Goal: Task Accomplishment & Management: Use online tool/utility

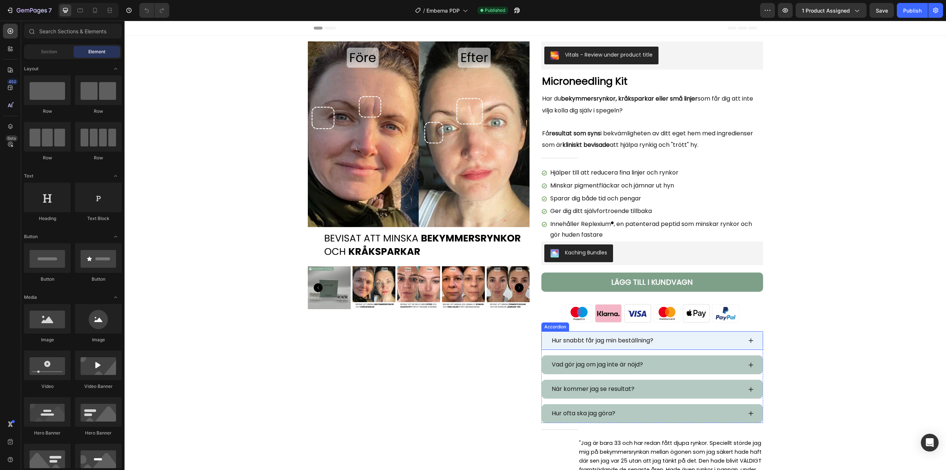
click at [566, 338] on span "Hur snabbt får jag min beställning?" at bounding box center [603, 340] width 102 height 9
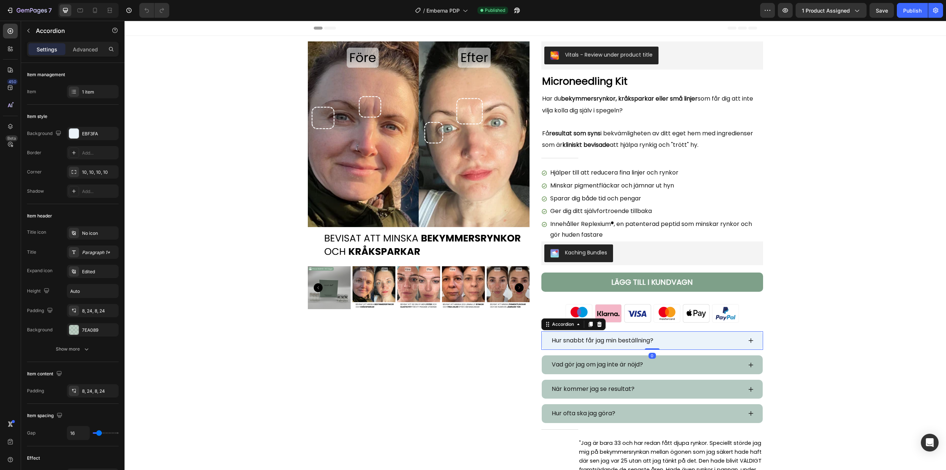
click at [566, 338] on span "Hur snabbt får jag min beställning?" at bounding box center [603, 340] width 102 height 9
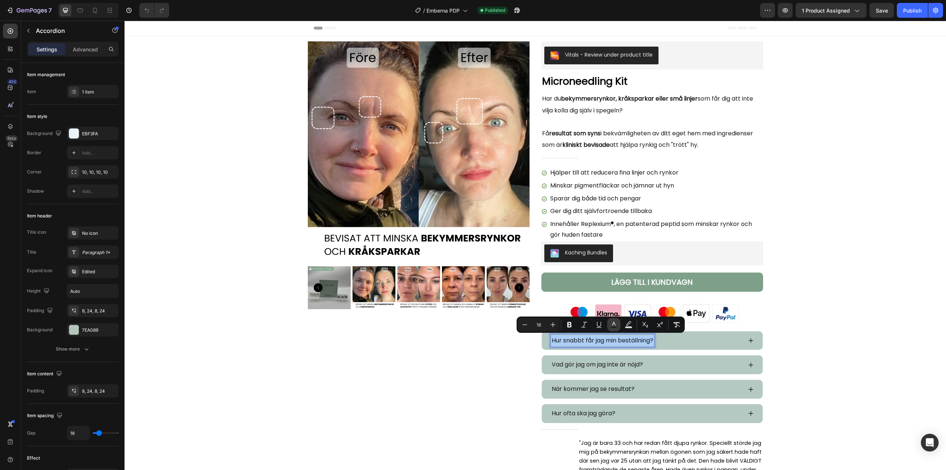
click at [613, 328] on rect "Editor contextual toolbar" at bounding box center [614, 327] width 7 height 2
type input "151515"
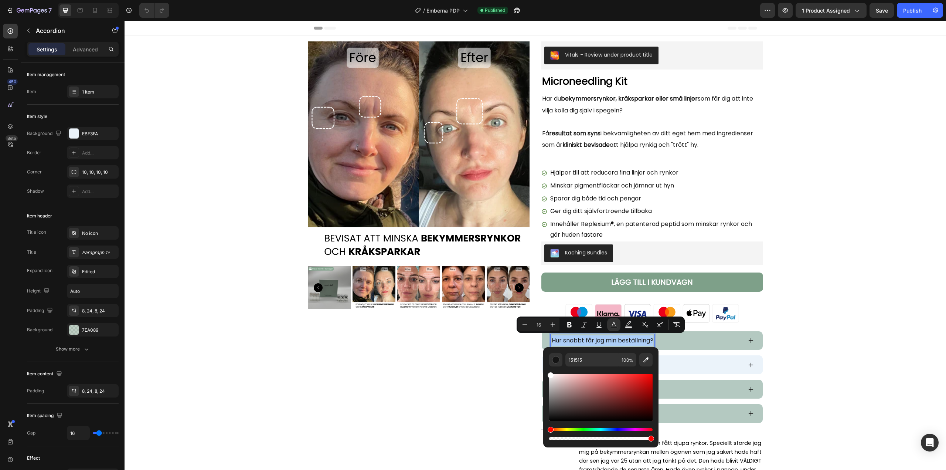
drag, startPoint x: 684, startPoint y: 421, endPoint x: 542, endPoint y: 367, distance: 152.3
type input "FFFFFF"
click at [427, 359] on div "Product Images" at bounding box center [419, 286] width 222 height 490
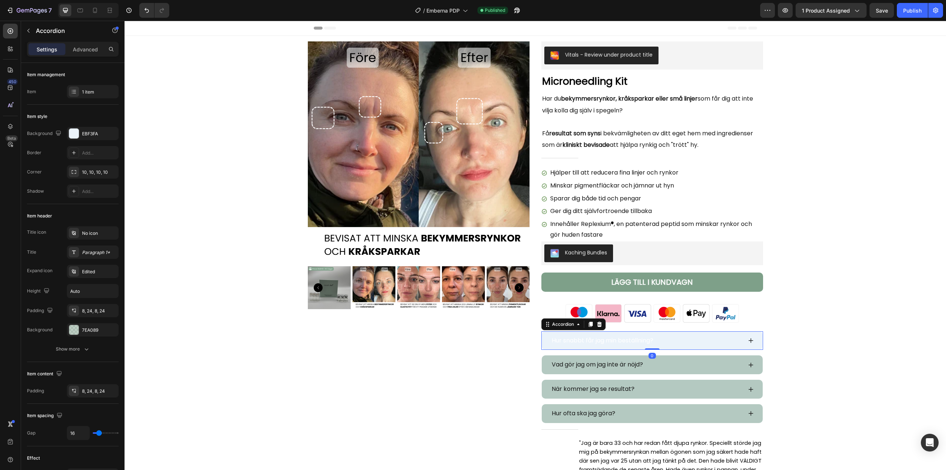
click at [674, 343] on div "Hur snabbt får jag min beställning?" at bounding box center [646, 340] width 191 height 13
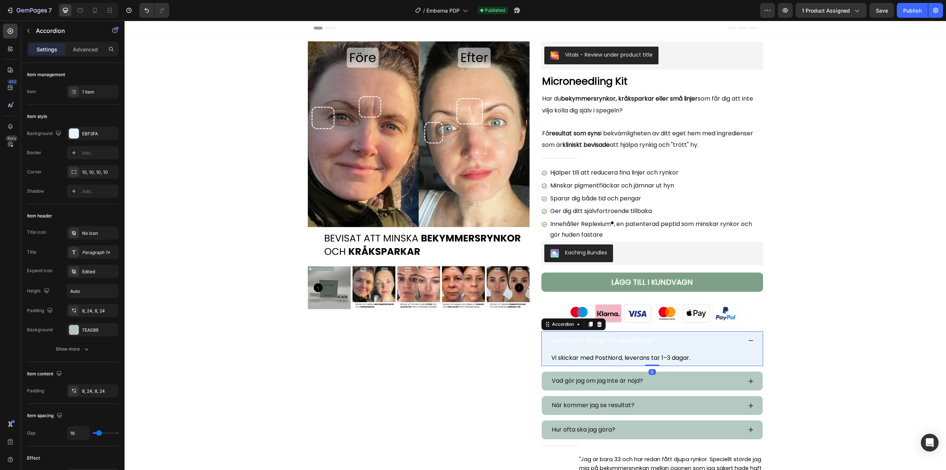
click at [674, 343] on div "Hur snabbt får jag min beställning?" at bounding box center [646, 340] width 191 height 13
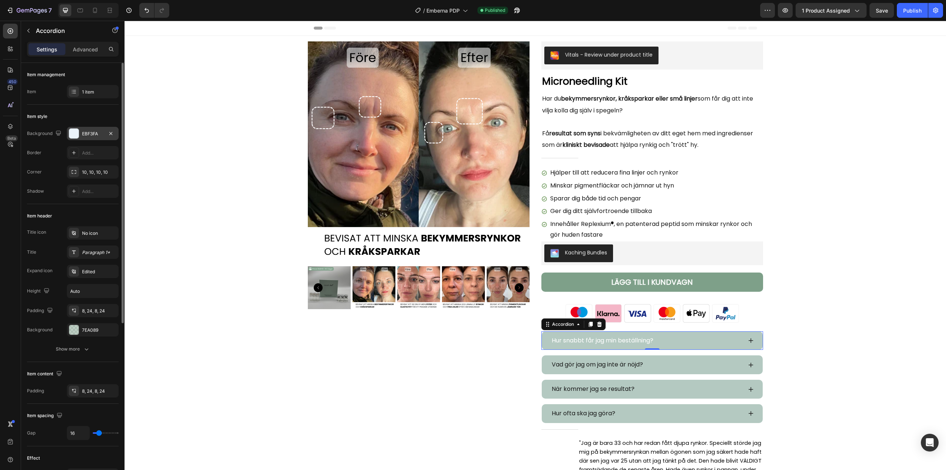
click at [98, 136] on div "EBF3FA" at bounding box center [92, 133] width 21 height 7
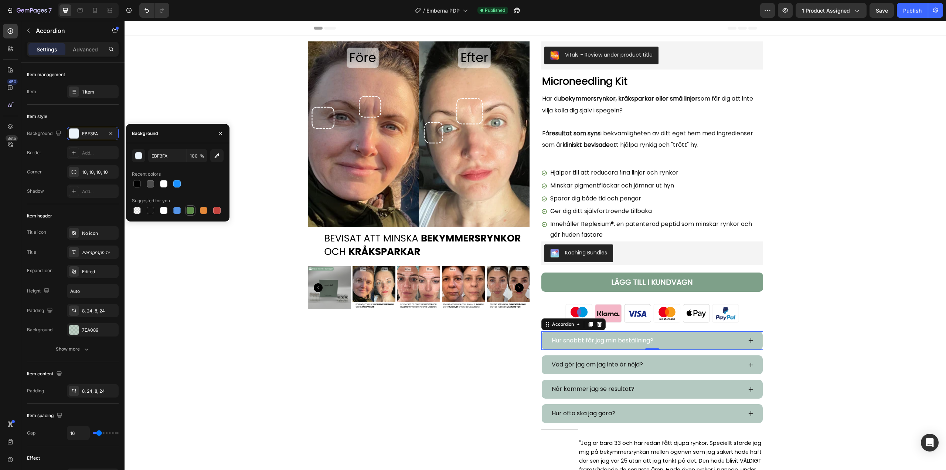
click at [188, 212] on div at bounding box center [190, 210] width 7 height 7
type input "5E8E49"
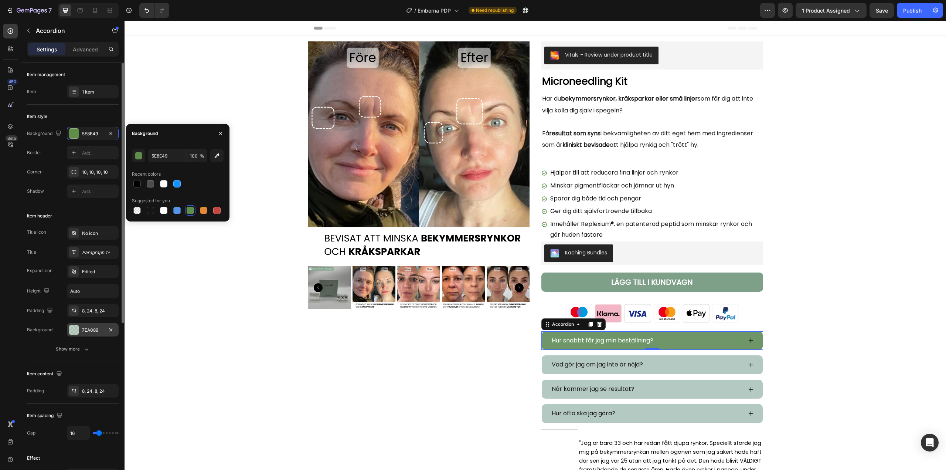
click at [91, 332] on div "7EA089" at bounding box center [92, 330] width 21 height 7
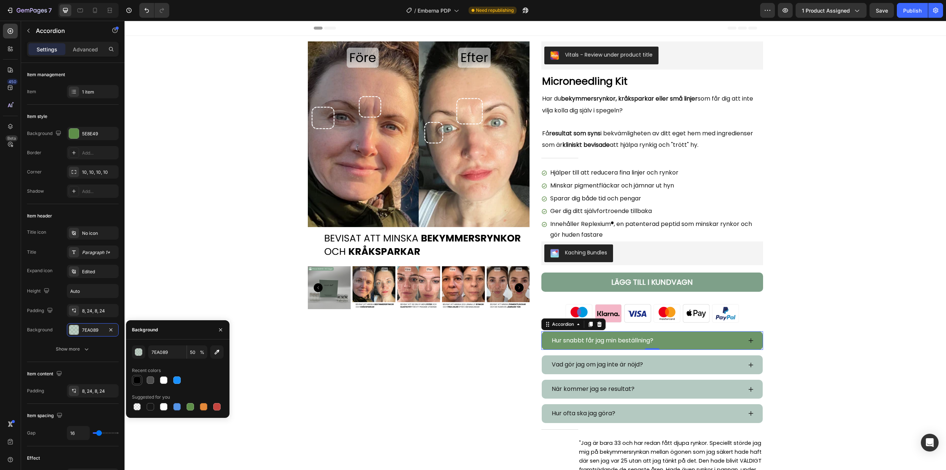
click at [139, 379] on div at bounding box center [136, 379] width 7 height 7
type input "000000"
type input "100"
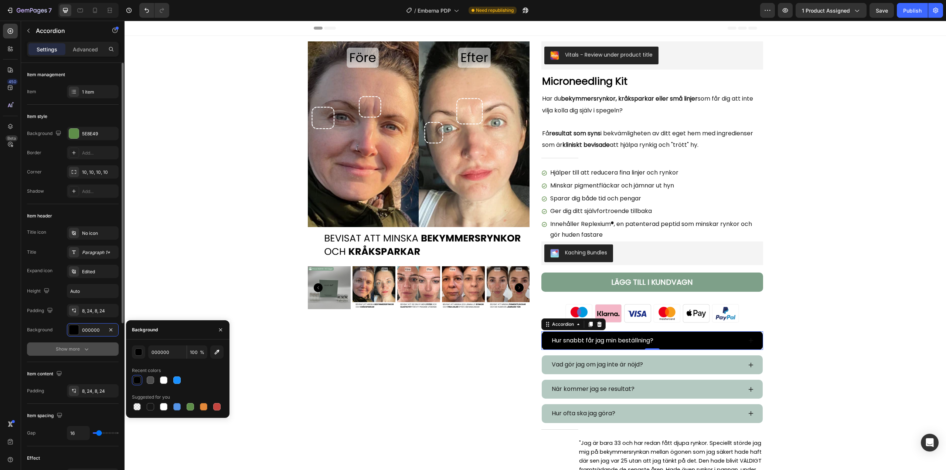
click at [73, 350] on div "Show more" at bounding box center [73, 348] width 34 height 7
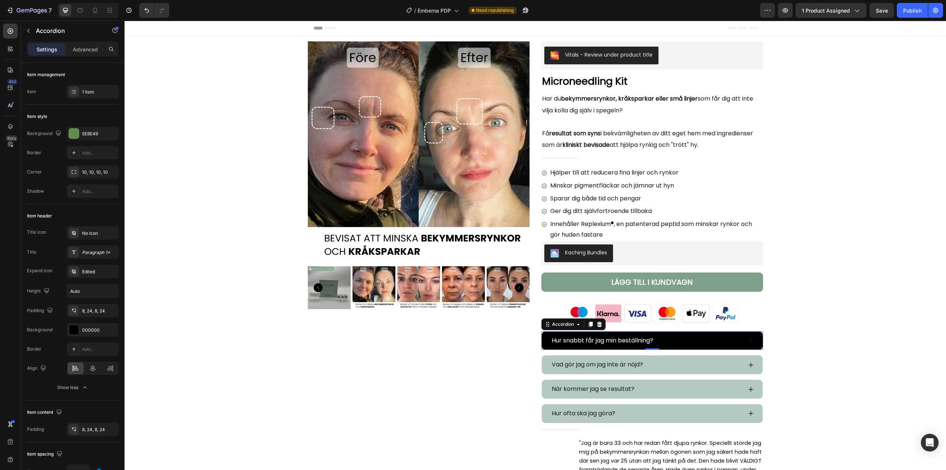
click at [72, 43] on div "Settings Advanced" at bounding box center [73, 49] width 92 height 15
click at [77, 47] on p "Advanced" at bounding box center [85, 49] width 25 height 8
type input "100%"
type input "100"
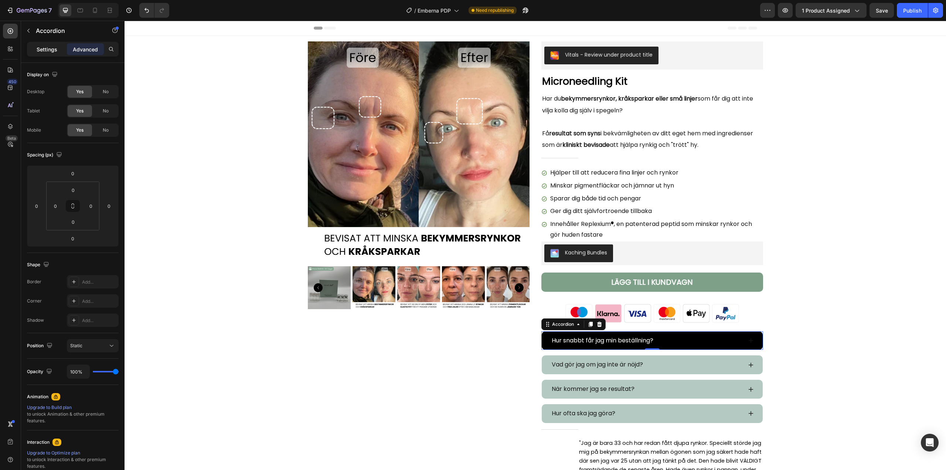
click at [41, 50] on p "Settings" at bounding box center [47, 49] width 21 height 8
type input "16"
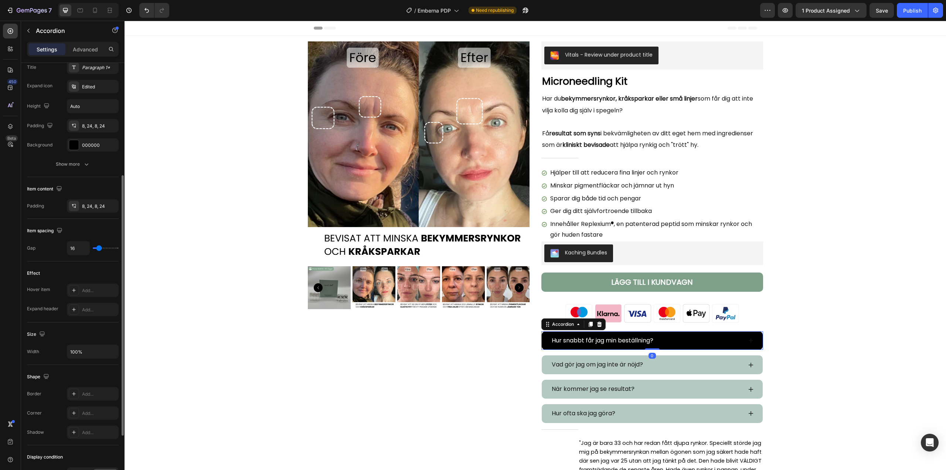
scroll to position [222, 0]
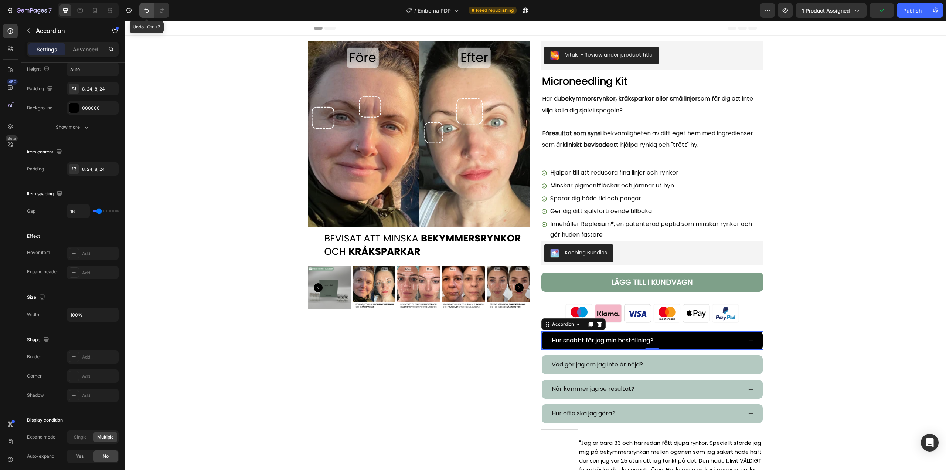
click at [149, 11] on icon "Undo/Redo" at bounding box center [146, 10] width 7 height 7
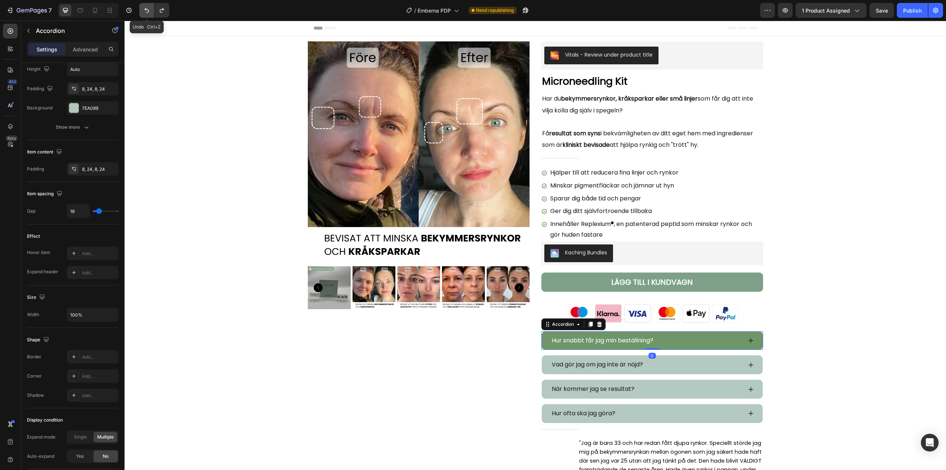
click at [149, 11] on icon "Undo/Redo" at bounding box center [146, 10] width 7 height 7
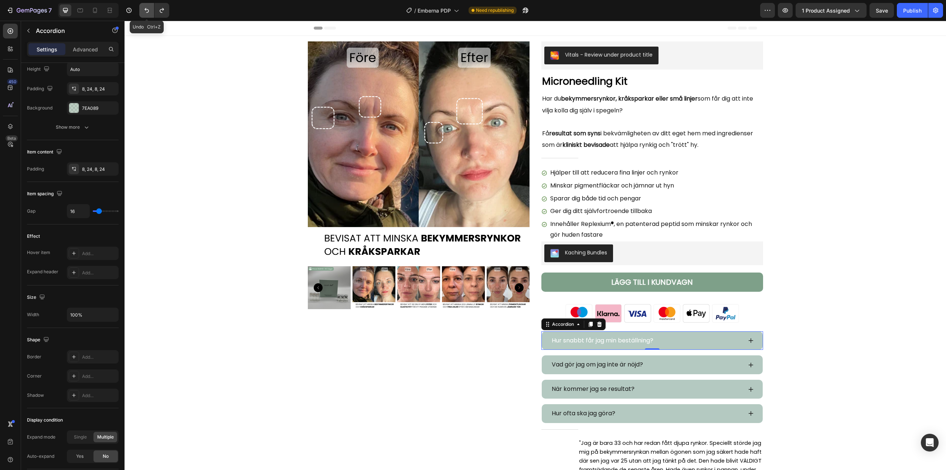
click at [149, 11] on icon "Undo/Redo" at bounding box center [146, 10] width 7 height 7
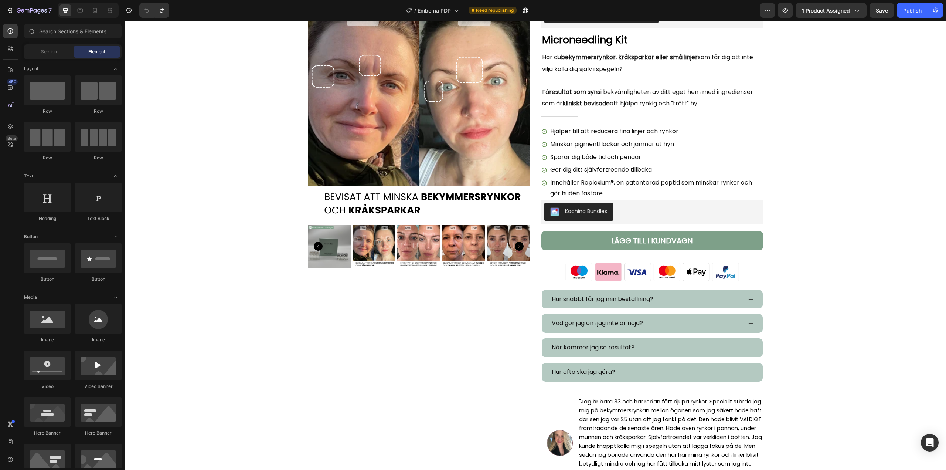
scroll to position [148, 0]
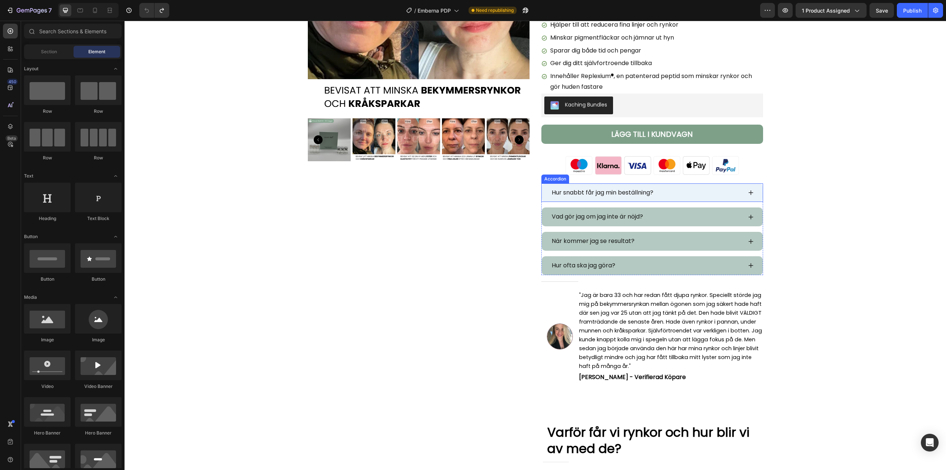
click at [750, 194] on icon at bounding box center [751, 193] width 6 height 6
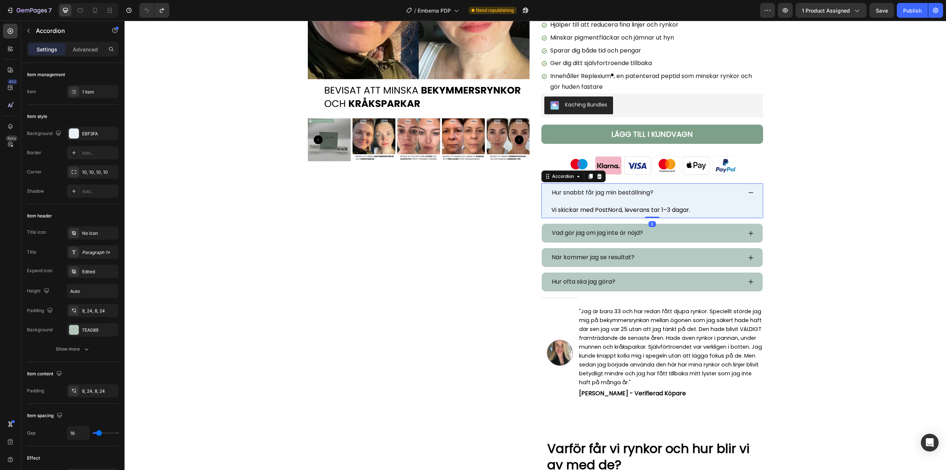
click at [750, 194] on icon at bounding box center [751, 193] width 6 height 6
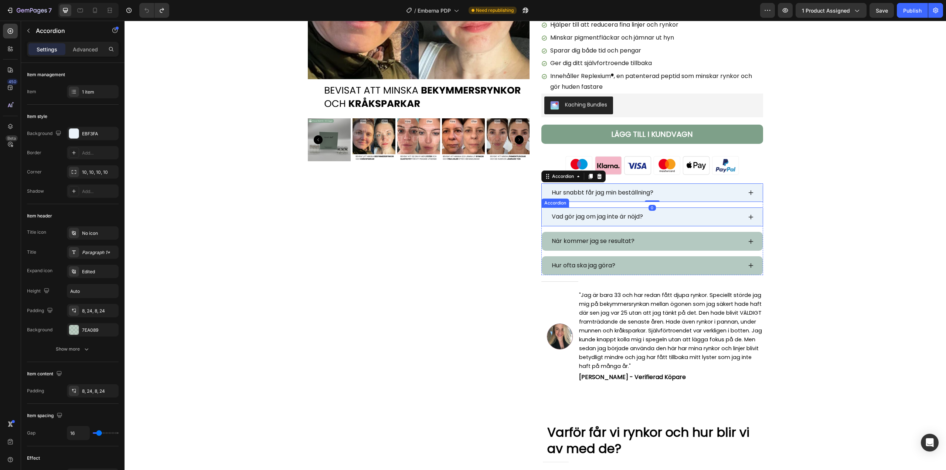
click at [749, 218] on icon at bounding box center [751, 217] width 6 height 6
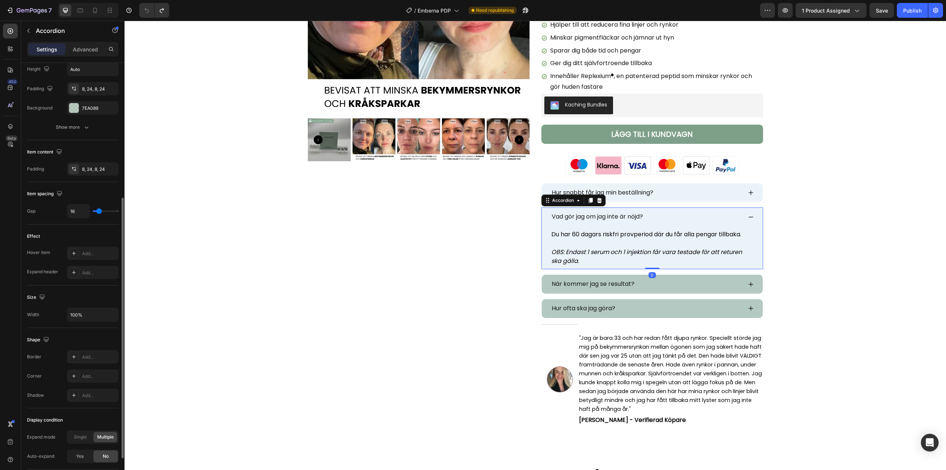
click at [749, 218] on icon at bounding box center [751, 217] width 6 height 6
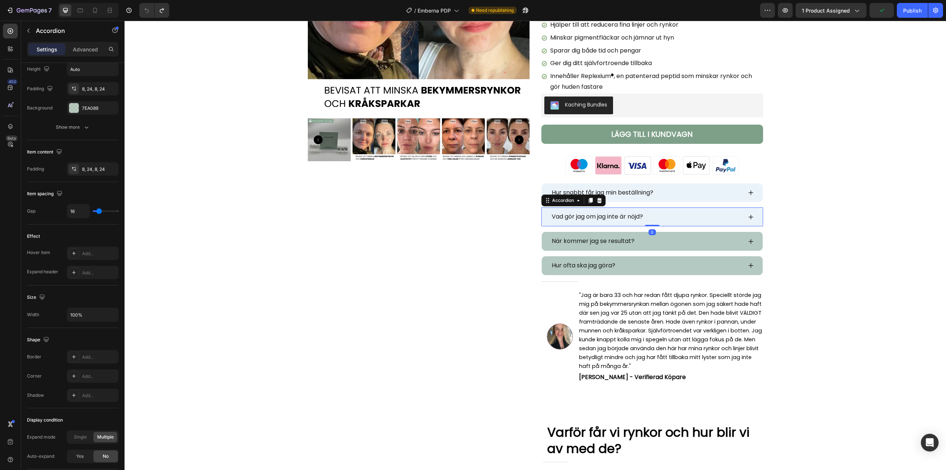
click at [749, 220] on icon at bounding box center [751, 217] width 6 height 6
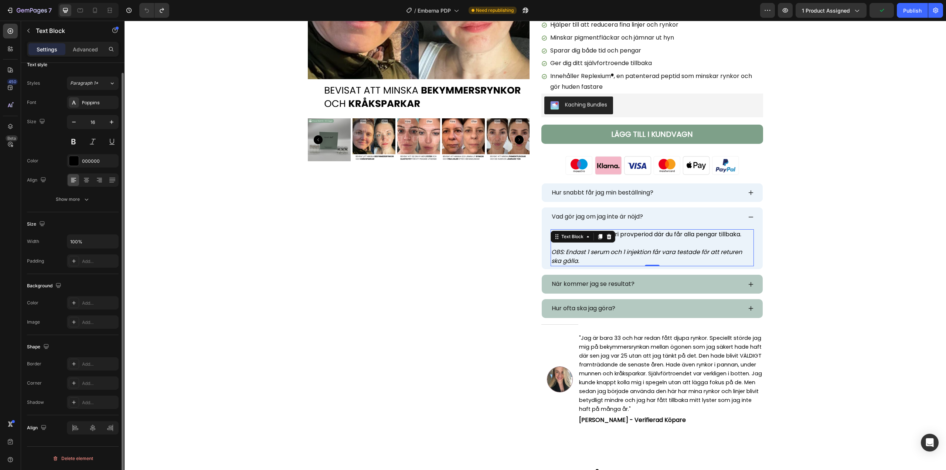
click at [586, 234] on div "Du har 60 dagars riskfri provperiod där du får alla pengar tillbaka. OBS: Endas…" at bounding box center [652, 247] width 203 height 37
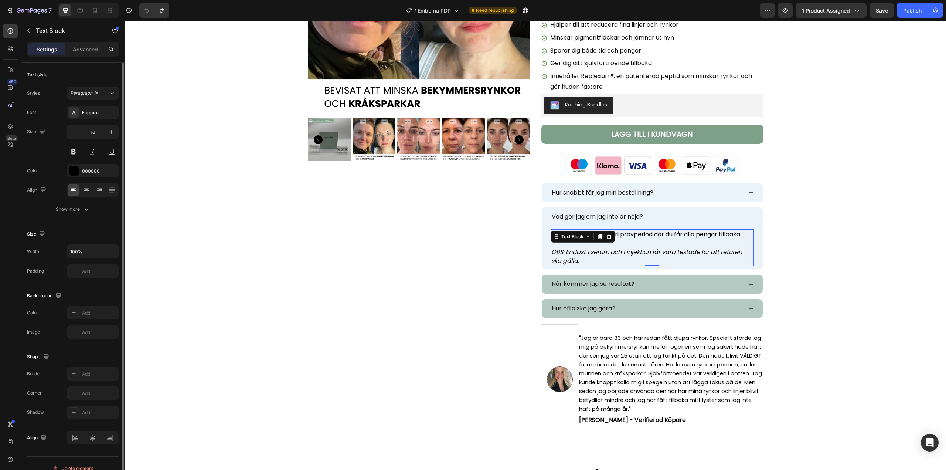
click at [630, 237] on p "Du har 60 dagars riskfri provperiod där du får alla pengar tillbaka." at bounding box center [653, 234] width 202 height 9
drag, startPoint x: 556, startPoint y: 234, endPoint x: 547, endPoint y: 234, distance: 9.2
click at [546, 235] on div "Du har 60 dagars riskfri provperiod där du får alla pengar tillbaka. OBS: Endas…" at bounding box center [652, 247] width 221 height 43
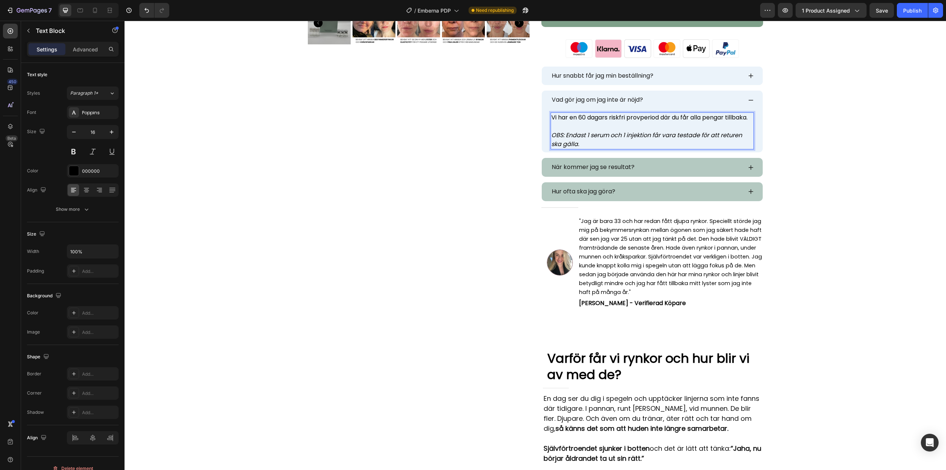
scroll to position [259, 0]
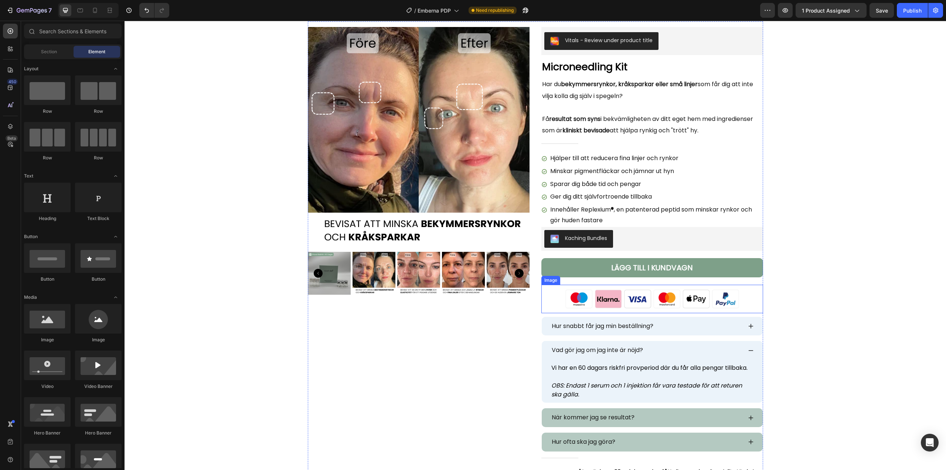
scroll to position [74, 0]
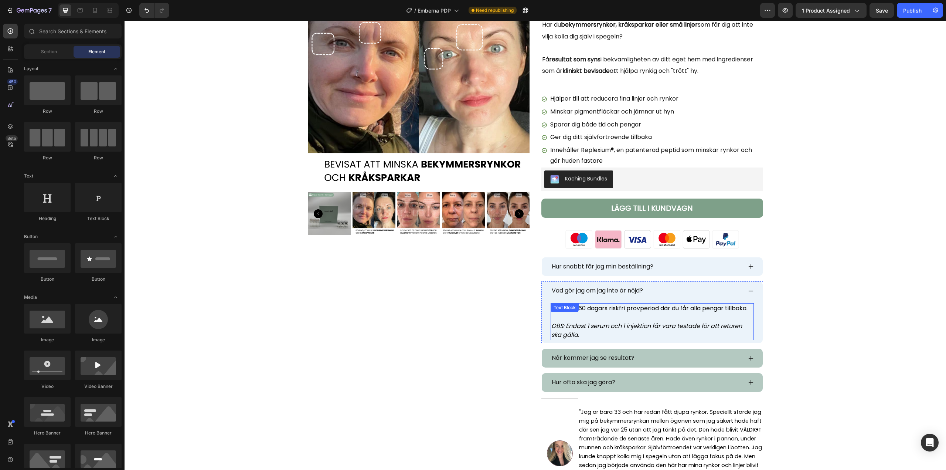
click at [611, 311] on div "Vi har en 60 dagars riskfri provperiod där du får alla pengar tillbaka. OBS: En…" at bounding box center [652, 321] width 203 height 37
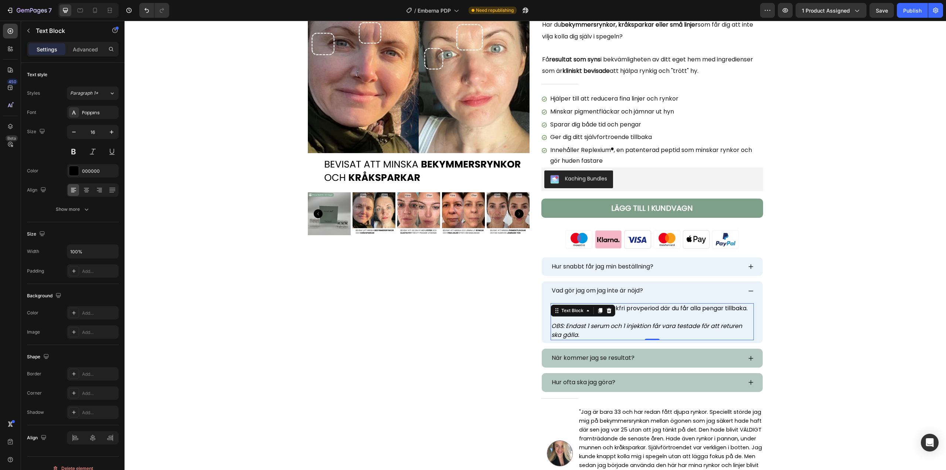
click at [611, 311] on div "Text Block" at bounding box center [583, 311] width 65 height 12
click at [633, 311] on p "Vi har en 60 dagars riskfri provperiod där du får alla pengar tillbaka." at bounding box center [653, 308] width 202 height 9
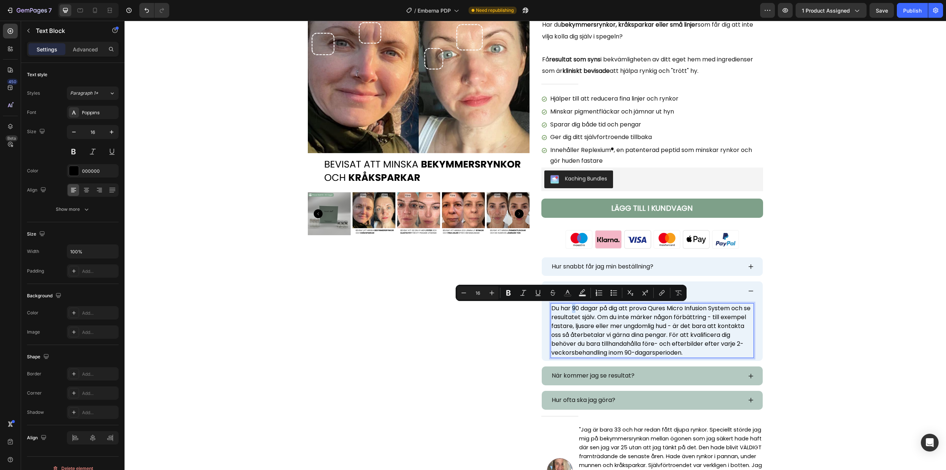
click at [572, 309] on p "Du har 90 dagar på dig att prova Qures Micro Infusion System och se resultatet …" at bounding box center [653, 330] width 202 height 53
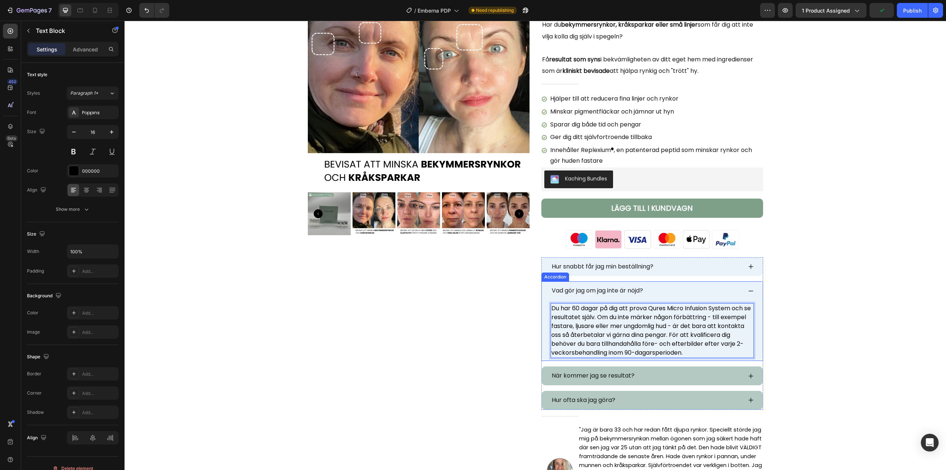
click at [579, 288] on span "Vad gör jag om jag inte är nöjd?" at bounding box center [597, 290] width 91 height 9
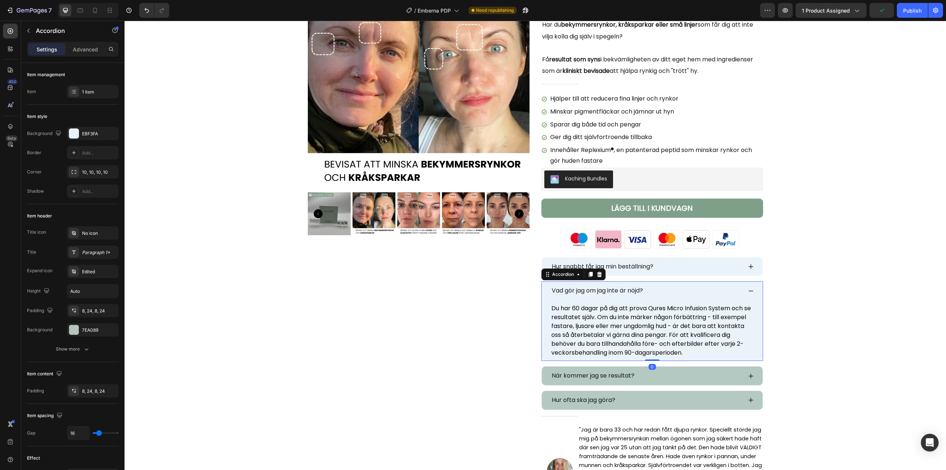
click at [579, 288] on span "Vad gör jag om jag inte är nöjd?" at bounding box center [597, 290] width 91 height 9
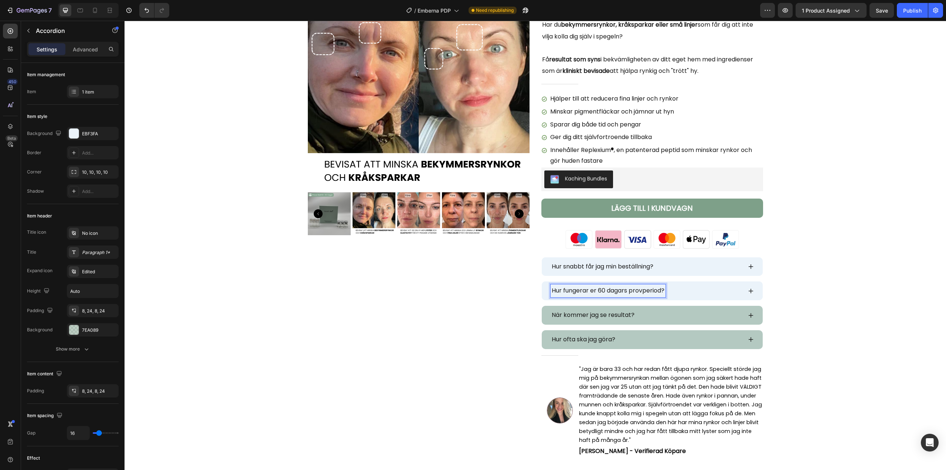
click at [594, 291] on span "Hur fungerar er 60 dagars provperiod?" at bounding box center [608, 290] width 113 height 9
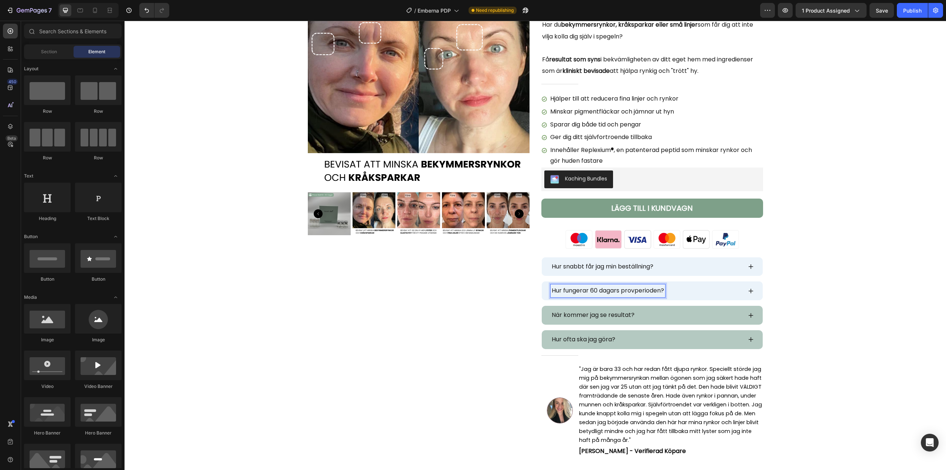
click at [753, 291] on div "Hur fungerar 60 dagars provperioden?" at bounding box center [652, 290] width 221 height 19
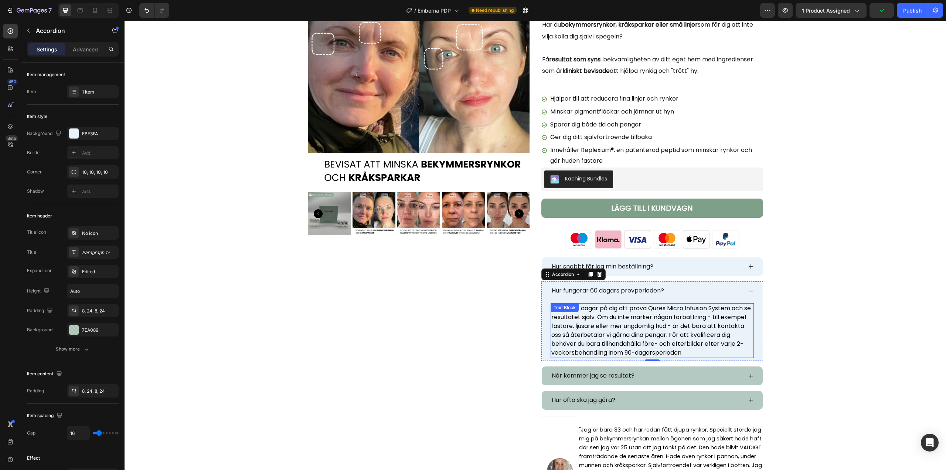
click at [651, 309] on p "Du har 60 dagar på dig att prova Qures Micro Infusion System och se resultatet …" at bounding box center [653, 330] width 202 height 53
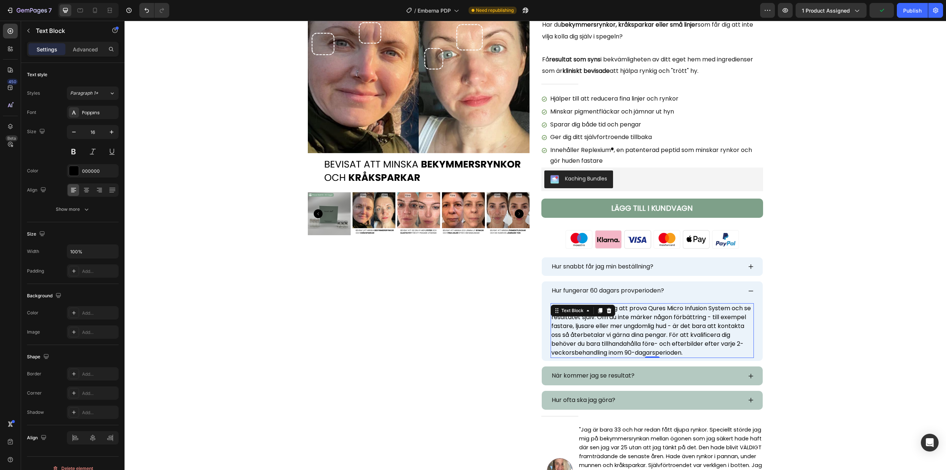
click at [650, 308] on p "Du har 60 dagar på dig att prova Qures Micro Infusion System och se resultatet …" at bounding box center [653, 330] width 202 height 53
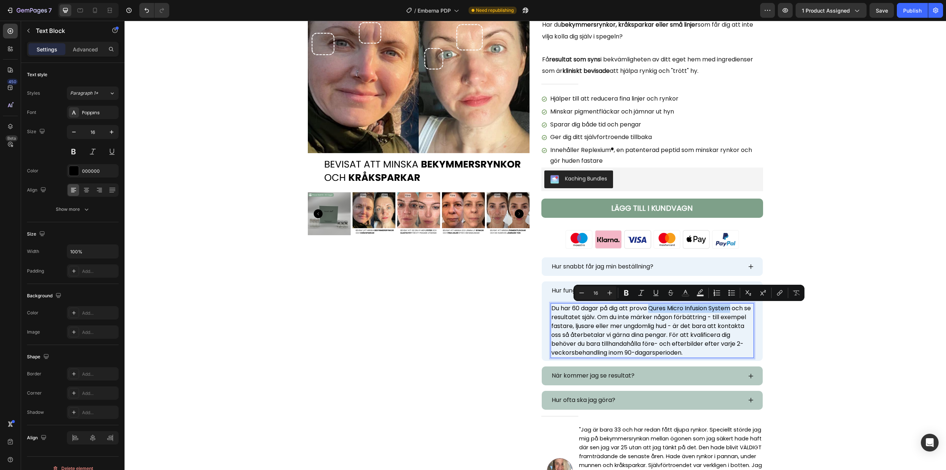
drag, startPoint x: 650, startPoint y: 308, endPoint x: 730, endPoint y: 308, distance: 81.0
click at [730, 308] on p "Du har 60 dagar på dig att prova Qures Micro Infusion System och se resultatet …" at bounding box center [653, 330] width 202 height 53
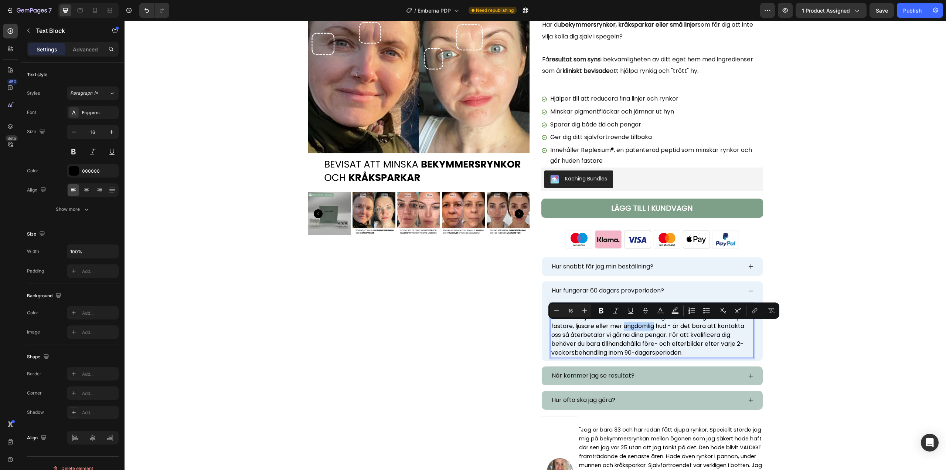
drag, startPoint x: 681, startPoint y: 326, endPoint x: 649, endPoint y: 327, distance: 32.2
click at [649, 327] on p "Du har 60 dagar på dig att prova Noori Skins Microneedling Kit och se resultate…" at bounding box center [653, 330] width 202 height 53
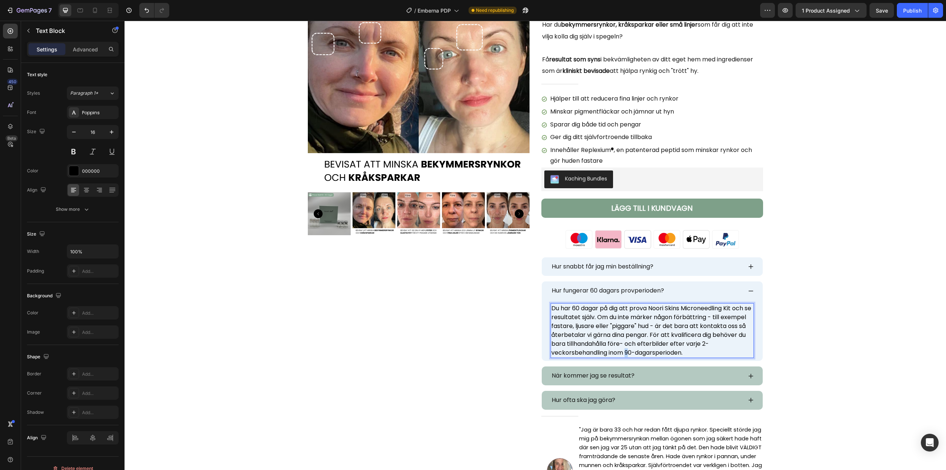
drag, startPoint x: 635, startPoint y: 352, endPoint x: 631, endPoint y: 352, distance: 4.1
click at [631, 352] on p "Du har 60 dagar på dig att prova Noori Skins Microneedling Kit och se resultate…" at bounding box center [653, 330] width 202 height 53
click at [642, 352] on p "Du har 60 dagar på dig att prova Noori Skins Microneedling Kit och se resultate…" at bounding box center [653, 330] width 202 height 53
click at [625, 353] on p "Du har 60 dagar på dig att prova Noori Skins Microneedling Kit och se resultate…" at bounding box center [653, 330] width 202 height 53
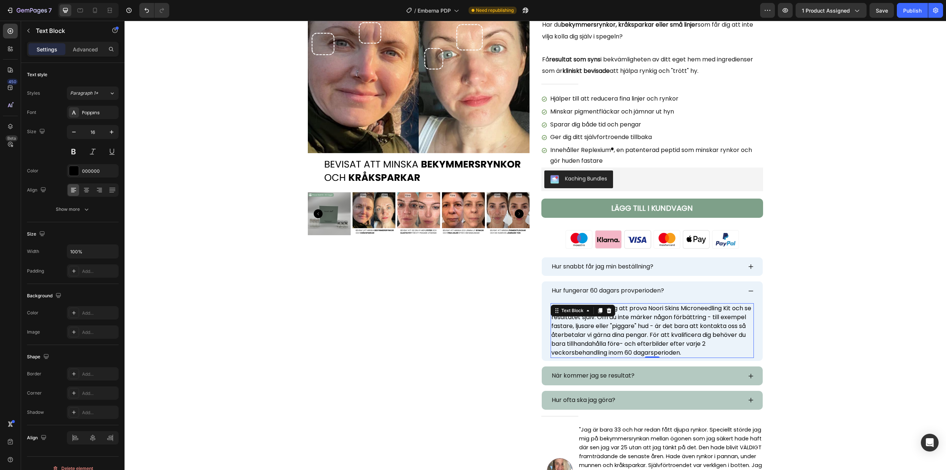
click at [642, 345] on p "Du har 60 dagar på dig att prova Noori Skins Microneedling Kit och se resultate…" at bounding box center [653, 330] width 202 height 53
click at [651, 344] on p "Du har 60 dagar på dig att prova Noori Skins Microneedling Kit och se resultate…" at bounding box center [653, 330] width 202 height 53
drag, startPoint x: 651, startPoint y: 344, endPoint x: 611, endPoint y: 345, distance: 40.3
click at [611, 345] on p "Du har 60 dagar på dig att prova Noori Skins Microneedling Kit och se resultate…" at bounding box center [653, 330] width 202 height 53
click at [590, 291] on span "Hur fungerar 60 dagars provperioden?" at bounding box center [608, 290] width 112 height 9
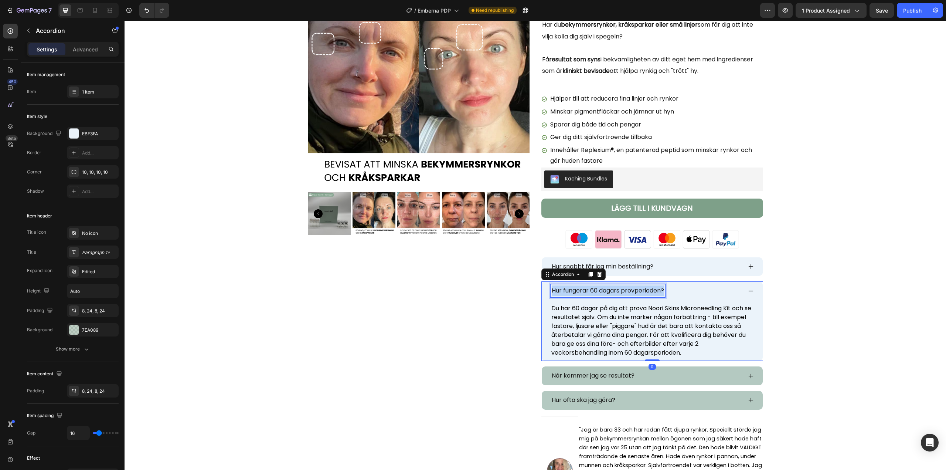
click at [590, 291] on span "Hur fungerar 60 dagars provperioden?" at bounding box center [608, 290] width 112 height 9
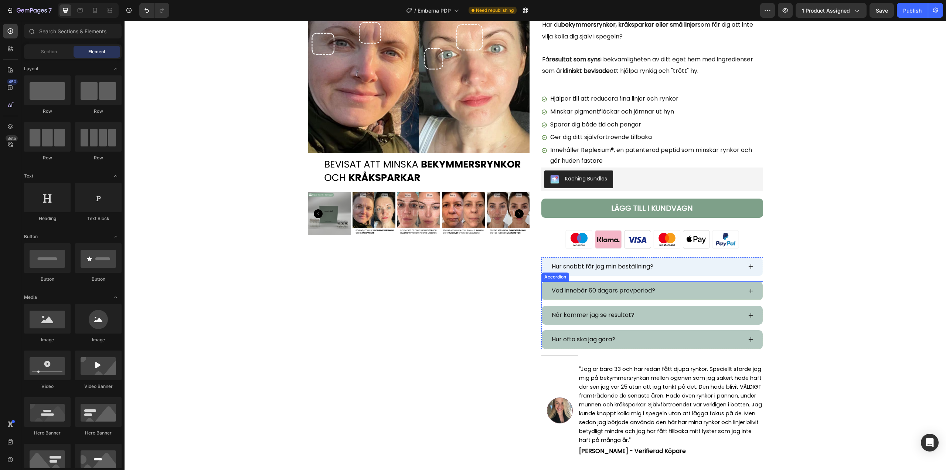
click at [748, 292] on icon at bounding box center [751, 291] width 6 height 6
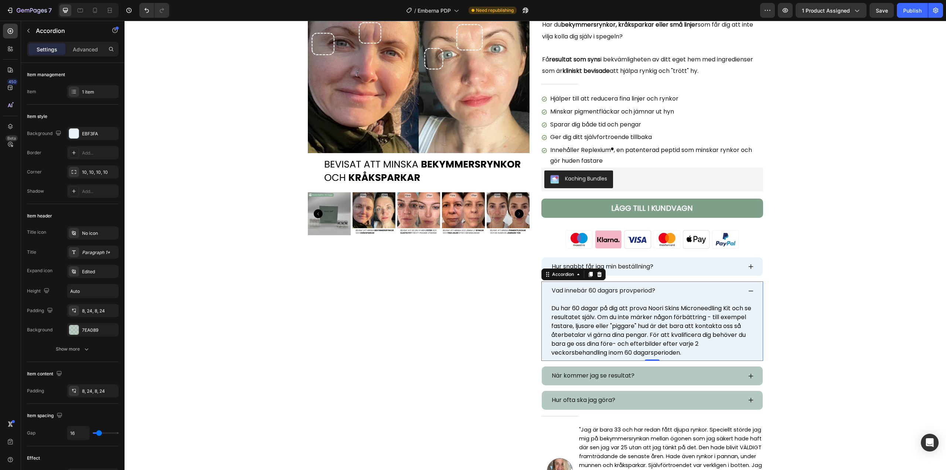
click at [748, 292] on icon at bounding box center [751, 291] width 6 height 6
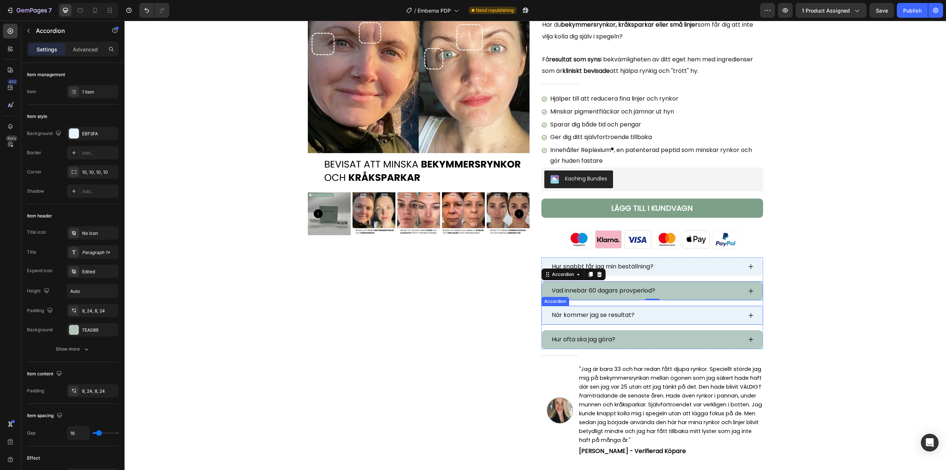
click at [747, 319] on div "När kommer jag se resultat?" at bounding box center [652, 315] width 221 height 19
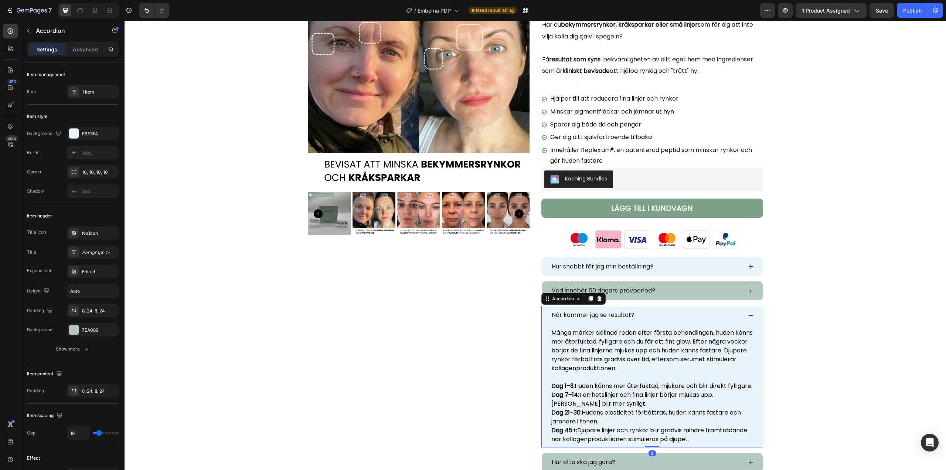
click at [747, 319] on div "När kommer jag se resultat?" at bounding box center [652, 315] width 221 height 19
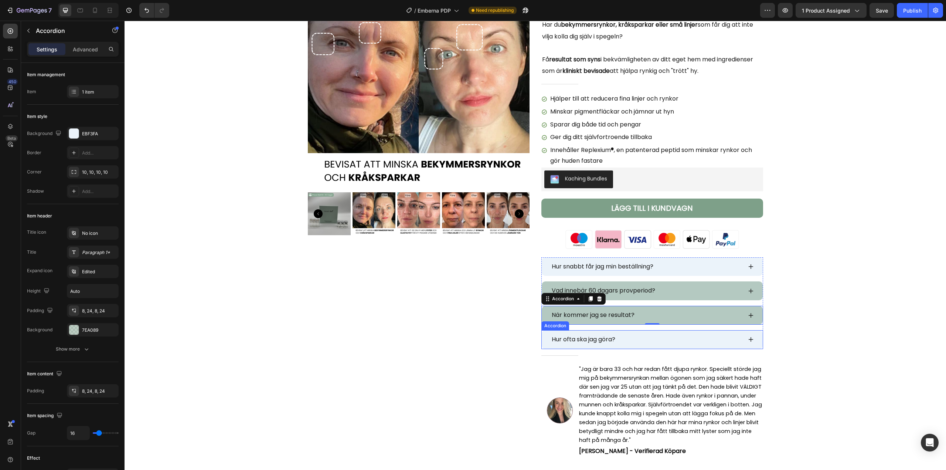
click at [751, 339] on icon at bounding box center [751, 339] width 6 height 6
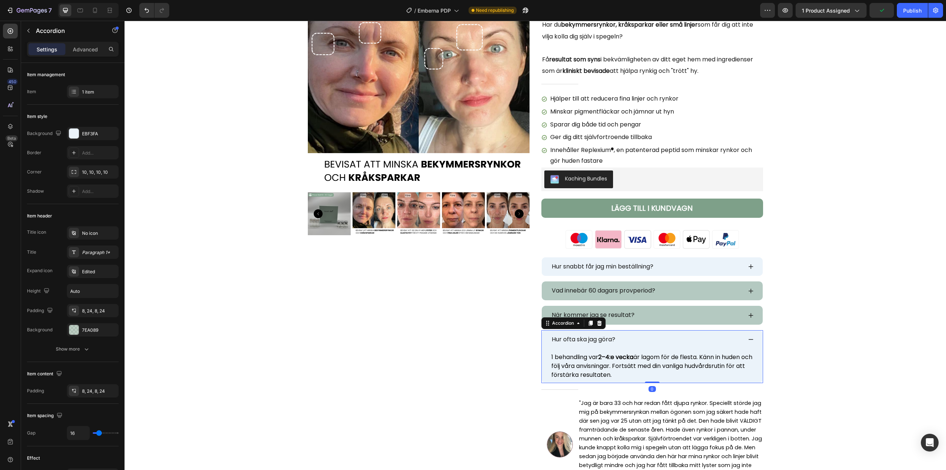
click at [751, 339] on icon at bounding box center [751, 339] width 6 height 6
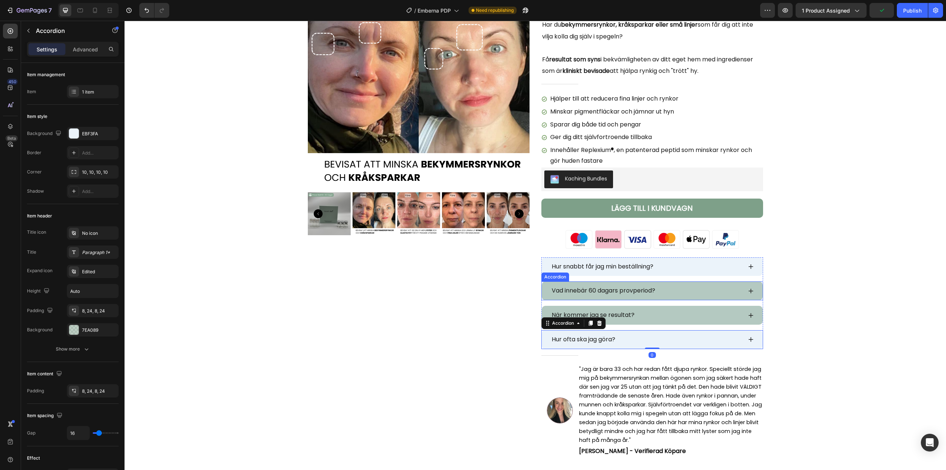
click at [748, 292] on icon at bounding box center [751, 291] width 6 height 6
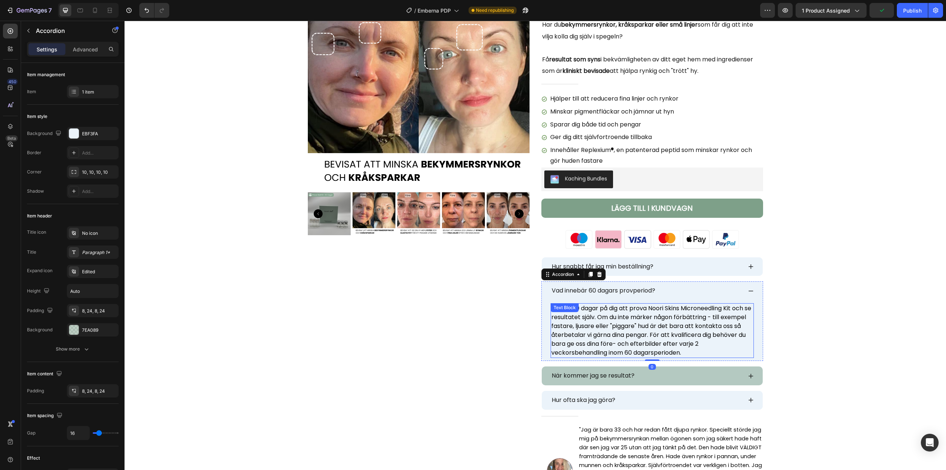
click at [608, 330] on p "Du har 60 dagar på dig att prova Noori Skins Microneedling Kit och se resultate…" at bounding box center [653, 330] width 202 height 53
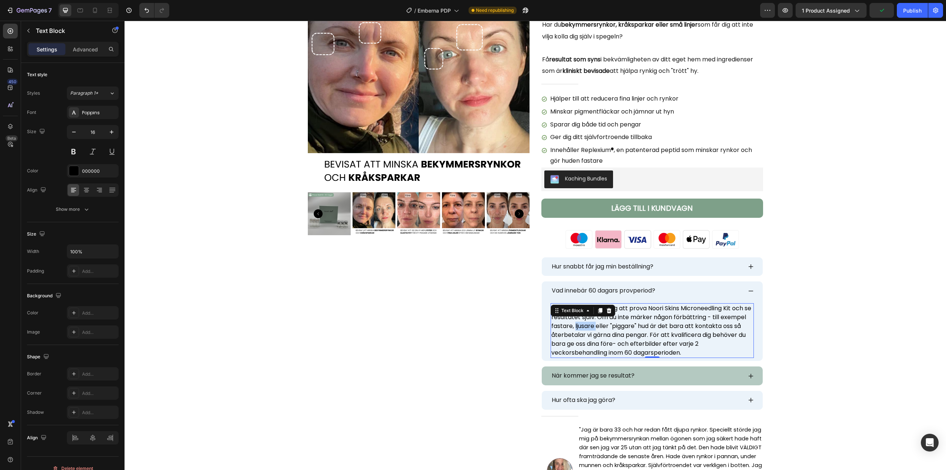
click at [608, 330] on p "Du har 60 dagar på dig att prova Noori Skins Microneedling Kit och se resultate…" at bounding box center [653, 330] width 202 height 53
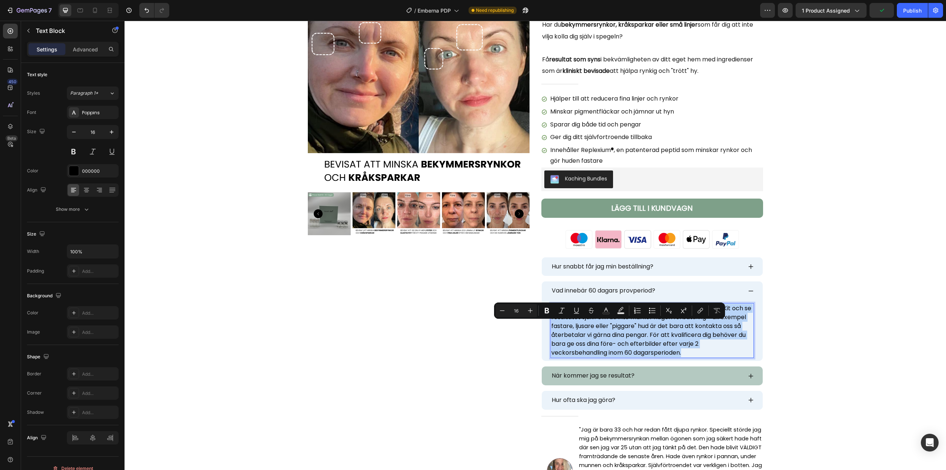
click at [608, 330] on p "Du har 60 dagar på dig att prova Noori Skins Microneedling Kit och se resultate…" at bounding box center [653, 330] width 202 height 53
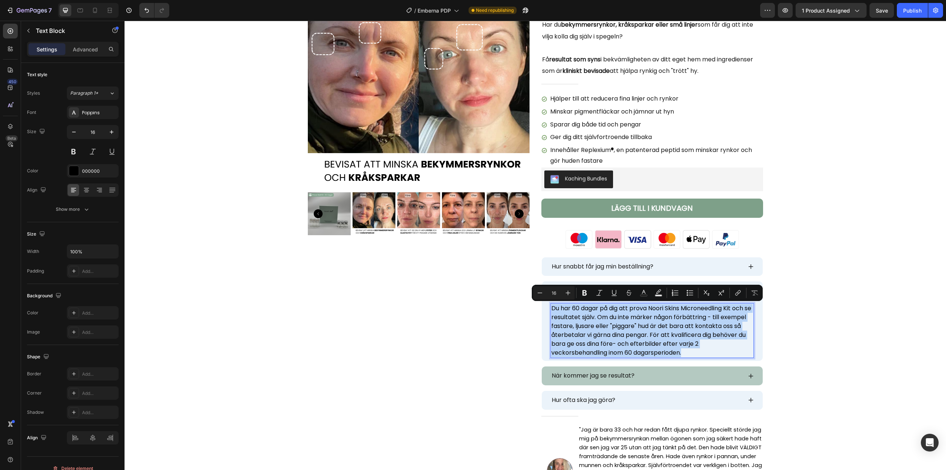
copy p "Du har 60 dagar på dig att prova Noori Skins Microneedling Kit och se resultate…"
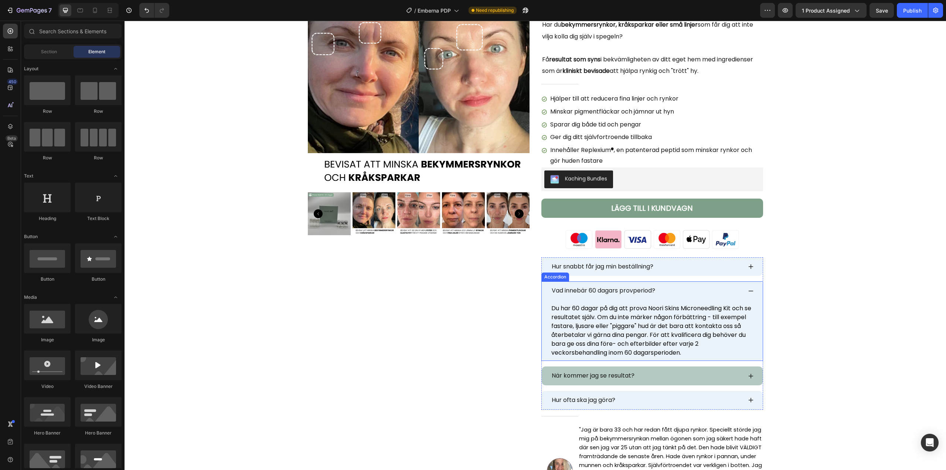
click at [748, 292] on icon at bounding box center [751, 291] width 6 height 6
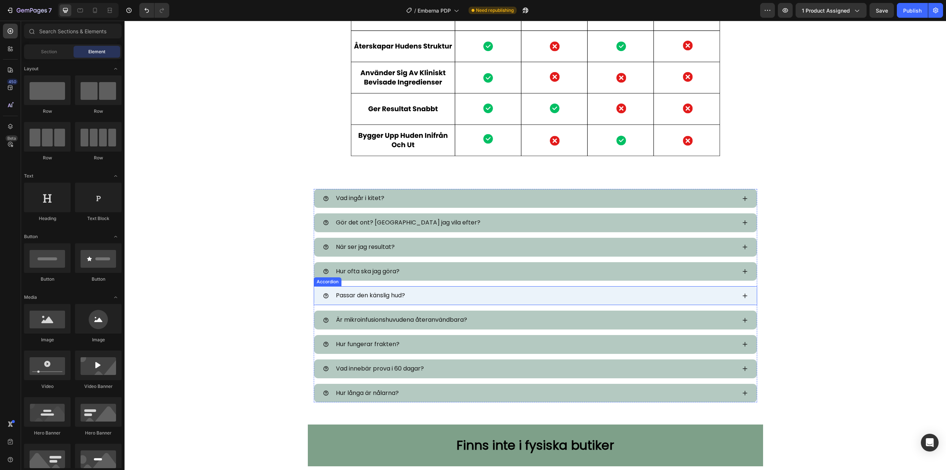
scroll to position [2767, 0]
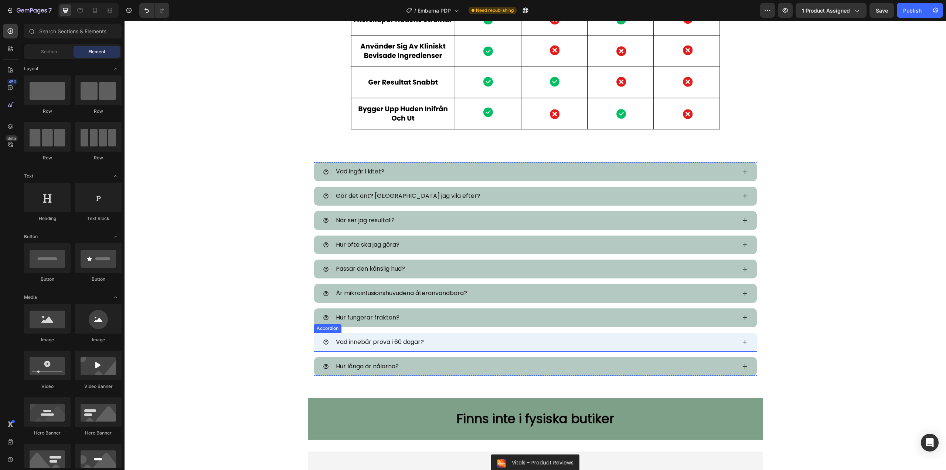
click at [453, 344] on div "Vad innebär prova i 60 dagar?" at bounding box center [529, 342] width 413 height 13
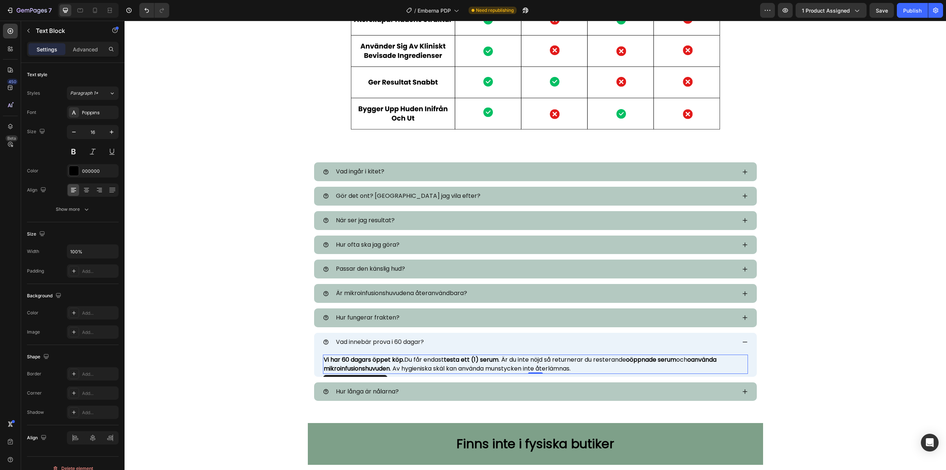
click at [393, 364] on p "Vi har 60 dagars öppet köp. Du får endast testa ett (1) serum . Är du inte nöjd…" at bounding box center [536, 364] width 424 height 18
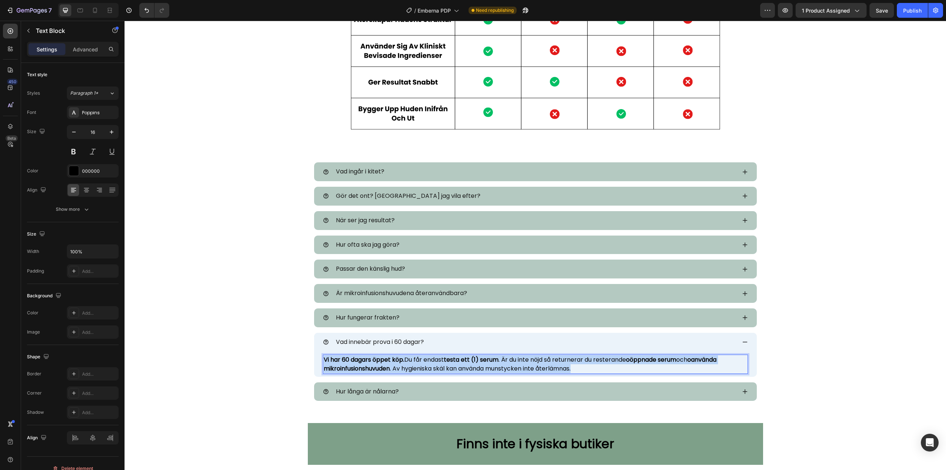
click at [393, 364] on p "Vi har 60 dagars öppet köp. Du får endast testa ett (1) serum . Är du inte nöjd…" at bounding box center [536, 364] width 424 height 18
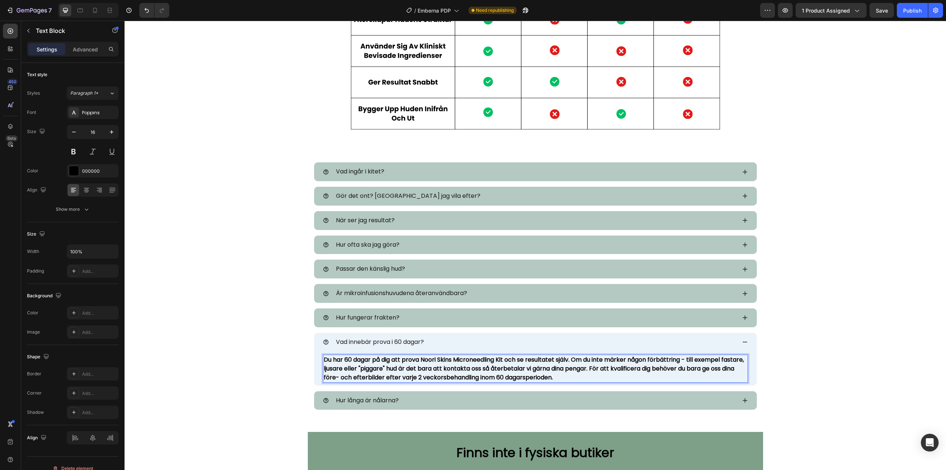
click at [392, 364] on strong "Du har 60 dagar på dig att prova Noori Skins Microneedling Kit och se resultate…" at bounding box center [534, 368] width 420 height 26
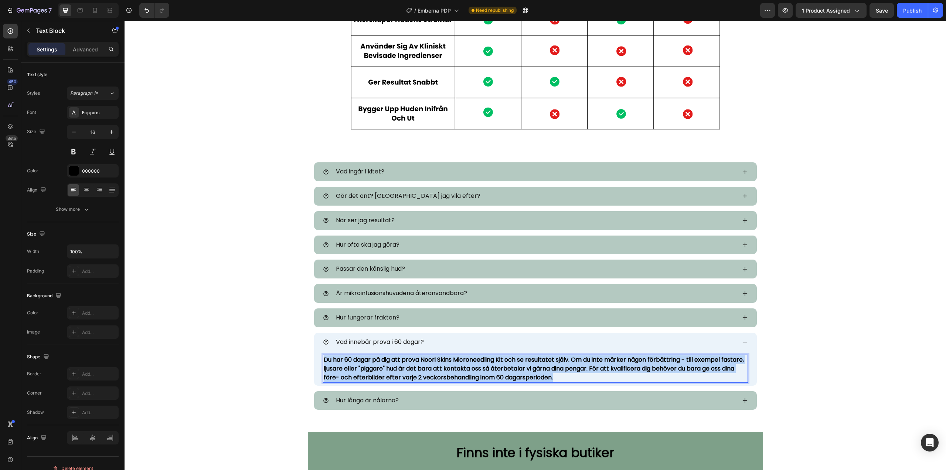
click at [392, 364] on strong "Du har 60 dagar på dig att prova Noori Skins Microneedling Kit och se resultate…" at bounding box center [534, 368] width 420 height 26
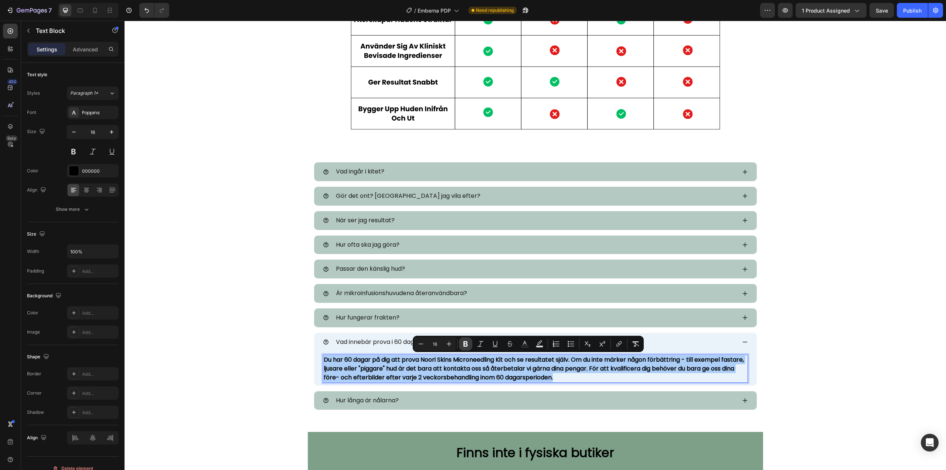
click at [463, 346] on icon "Editor contextual toolbar" at bounding box center [465, 343] width 7 height 7
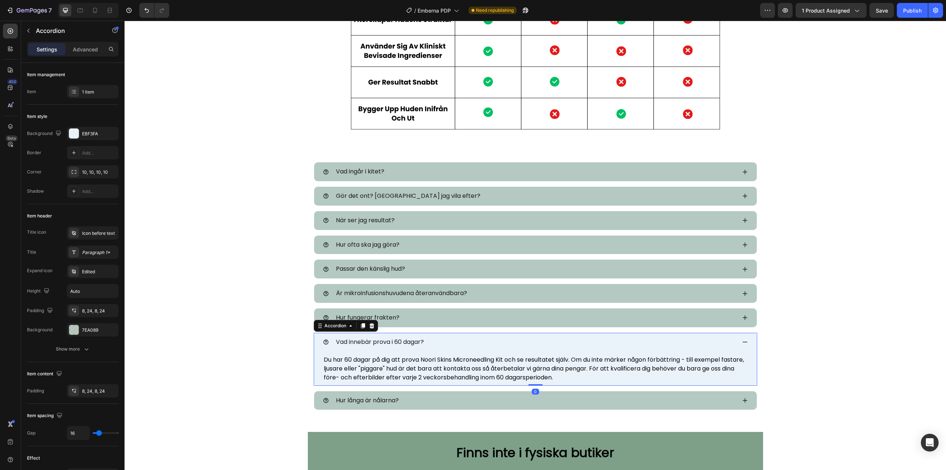
click at [745, 341] on icon at bounding box center [745, 342] width 6 height 6
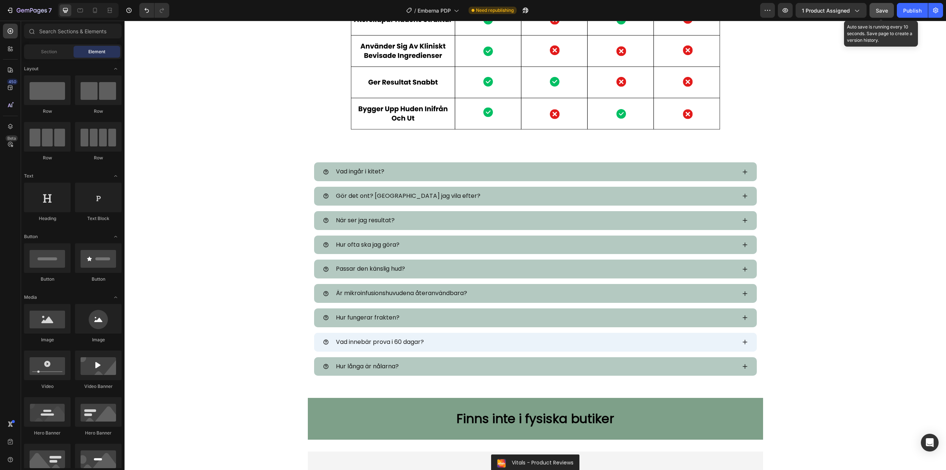
click at [878, 13] on span "Save" at bounding box center [882, 10] width 12 height 6
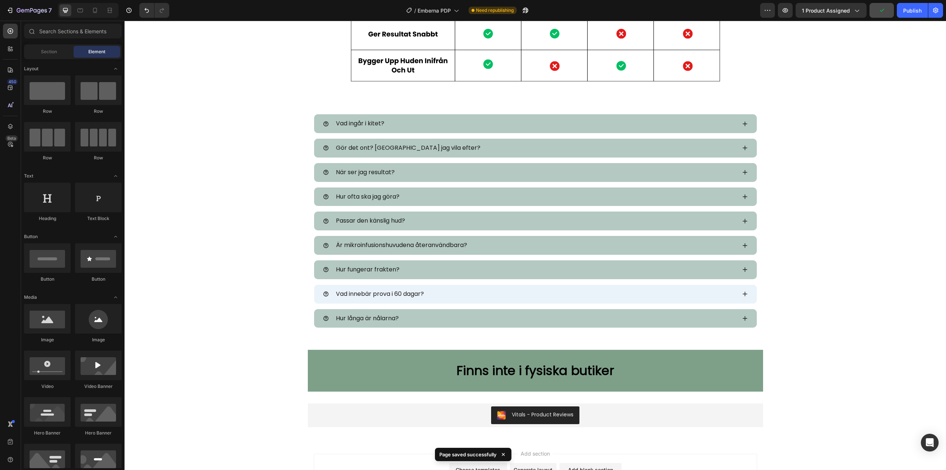
scroll to position [2872, 0]
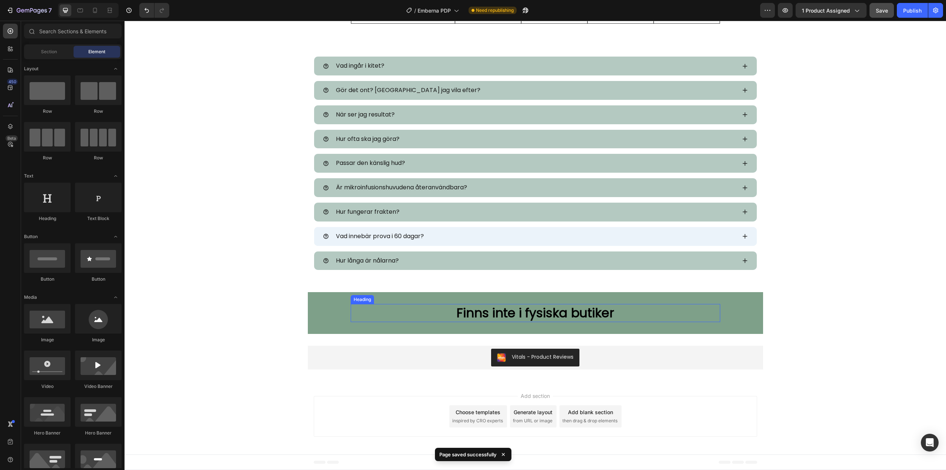
click at [545, 309] on h2 "Finns inte i fysiska butiker" at bounding box center [536, 313] width 370 height 18
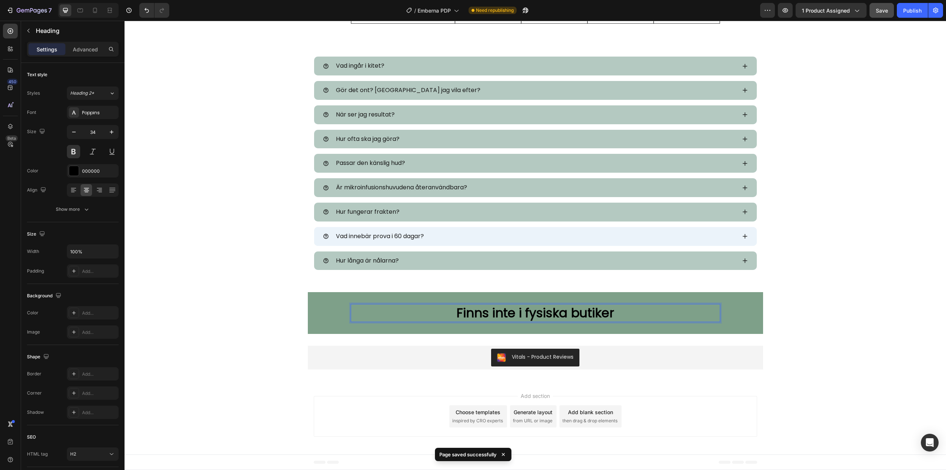
click at [545, 309] on h2 "Finns inte i fysiska butiker" at bounding box center [536, 313] width 370 height 18
click at [545, 309] on p "Finns inte i fysiska butiker" at bounding box center [536, 313] width 368 height 16
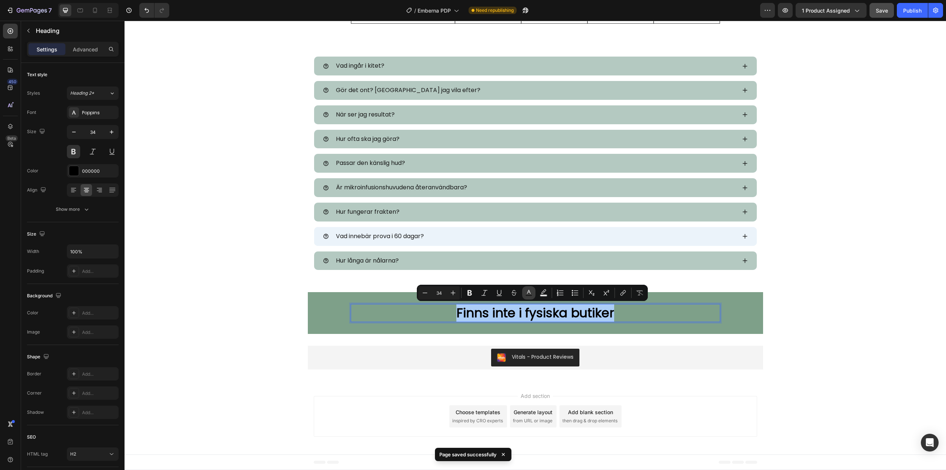
click at [531, 293] on icon "Editor contextual toolbar" at bounding box center [528, 292] width 7 height 7
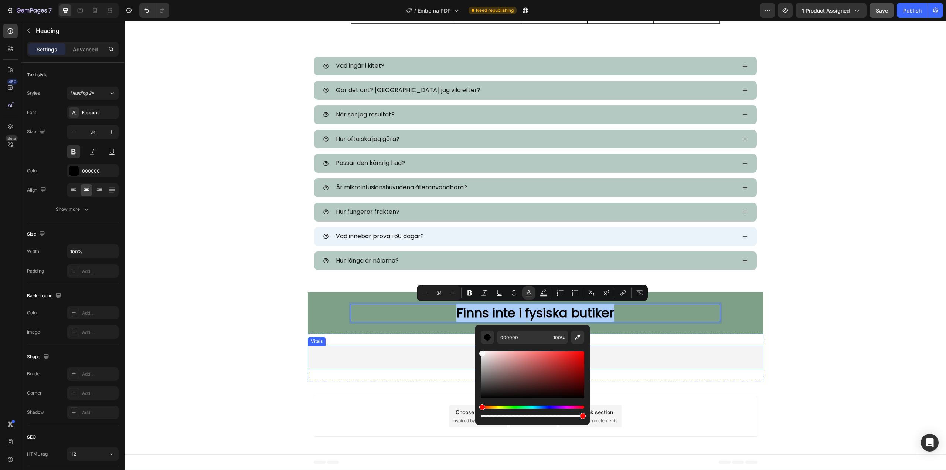
drag, startPoint x: 620, startPoint y: 390, endPoint x: 460, endPoint y: 340, distance: 167.1
drag, startPoint x: 607, startPoint y: 374, endPoint x: 466, endPoint y: 343, distance: 144.2
type input "FFFFFF"
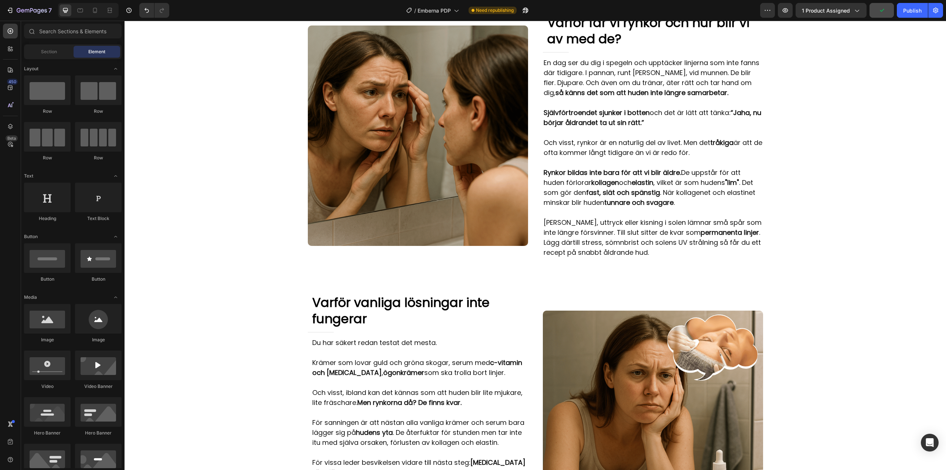
scroll to position [332, 0]
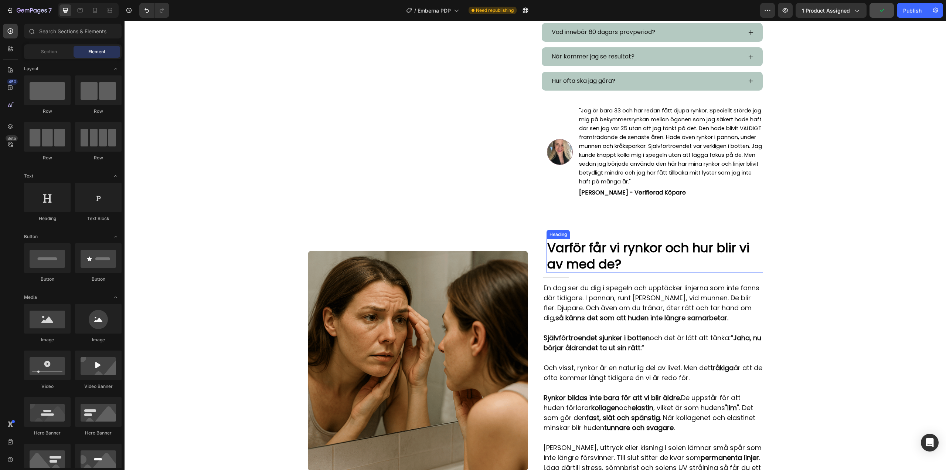
click at [589, 245] on h2 "Varför får vi rynkor och hur blir vi av med de?" at bounding box center [655, 256] width 217 height 34
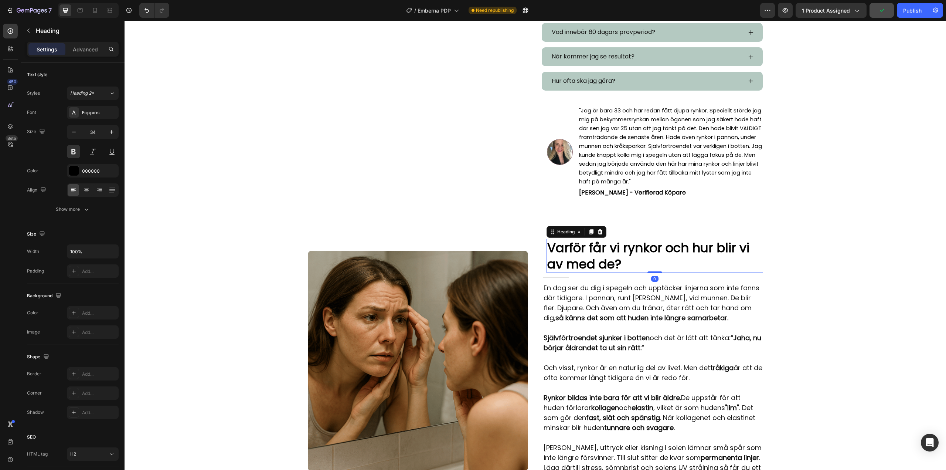
click at [588, 247] on h2 "Varför får vi rynkor och hur blir vi av med de?" at bounding box center [655, 256] width 217 height 34
click at [588, 250] on p "Varför får vi rynkor och hur blir vi av med de?" at bounding box center [654, 256] width 215 height 33
drag, startPoint x: 617, startPoint y: 249, endPoint x: 612, endPoint y: 249, distance: 5.2
click at [612, 249] on p "Varför Får vi rynkor och hur blir vi av med de?" at bounding box center [654, 256] width 215 height 33
drag, startPoint x: 631, startPoint y: 251, endPoint x: 626, endPoint y: 250, distance: 5.0
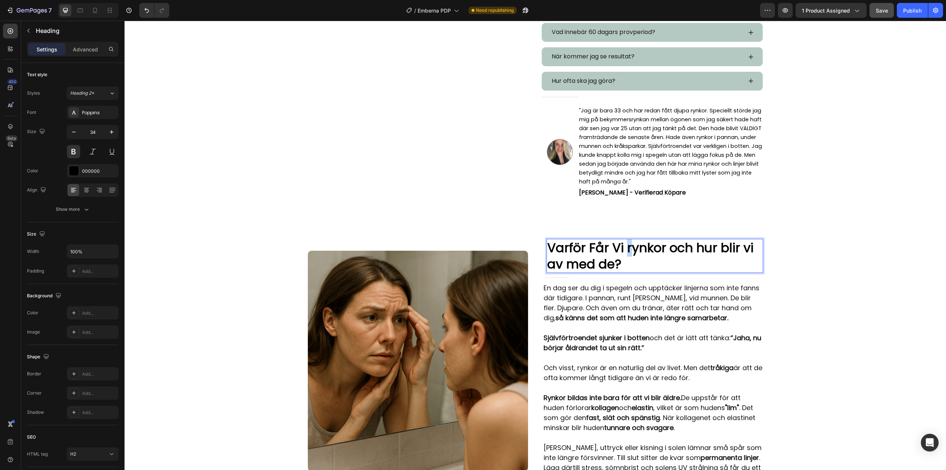
click at [626, 250] on p "Varför Får Vi rynkor och hur blir vi av med de?" at bounding box center [654, 256] width 215 height 33
click at [672, 250] on p "Varför Får Vi Rynkor och hur blir vi av med de?" at bounding box center [654, 256] width 215 height 33
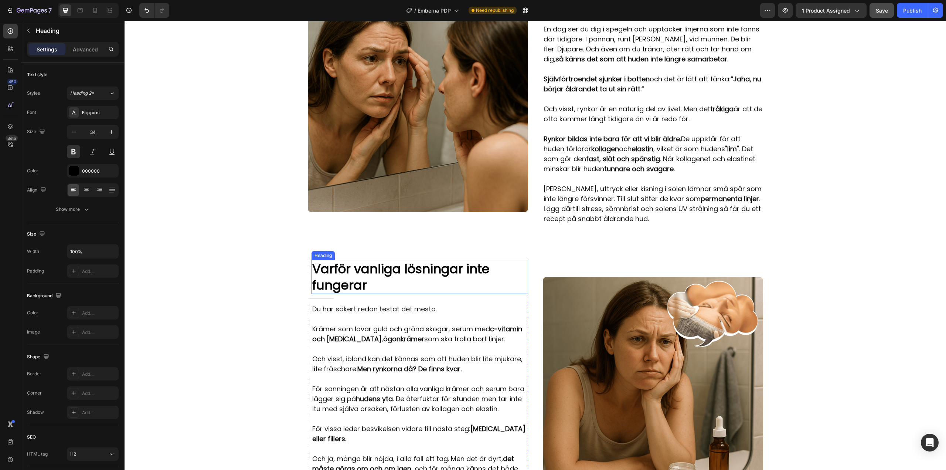
click at [358, 277] on h2 "Varför vanliga lösningar inte fungerar" at bounding box center [420, 277] width 217 height 34
click at [357, 274] on h2 "Varför vanliga lösningar inte fungerar" at bounding box center [420, 277] width 217 height 34
click at [353, 270] on p "Varför vanliga lösningar inte fungerar" at bounding box center [419, 277] width 215 height 33
click at [405, 269] on p "Varför Vanliga lösningar inte fungerar" at bounding box center [419, 277] width 215 height 33
click at [469, 269] on p "Varför Vanliga Lösningar inte fungerar" at bounding box center [419, 277] width 215 height 33
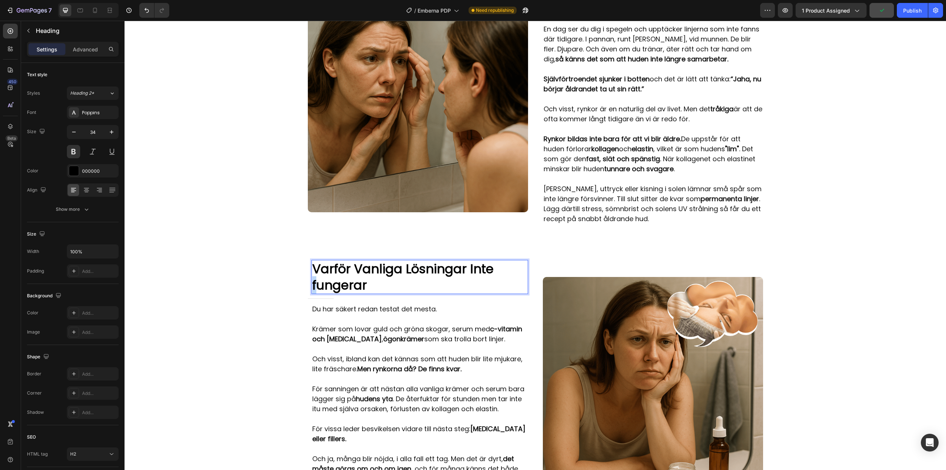
click at [312, 286] on p "Varför Vanliga Lösningar Inte fungerar" at bounding box center [419, 277] width 215 height 33
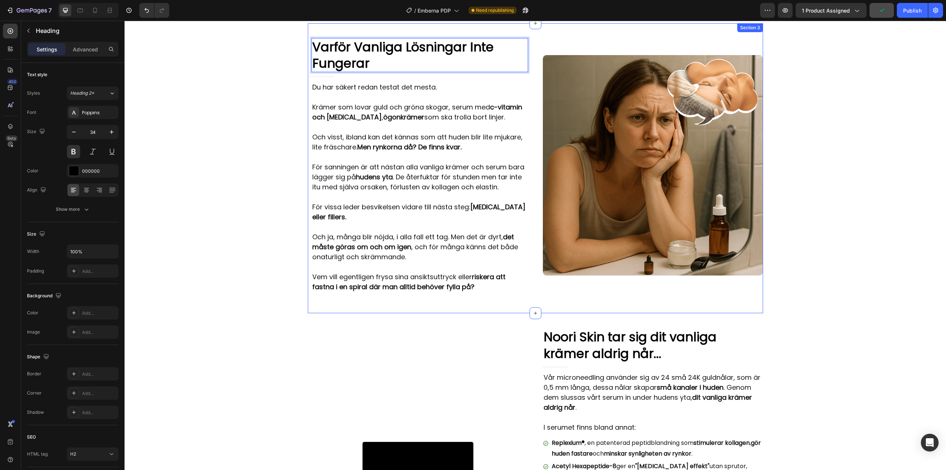
scroll to position [924, 0]
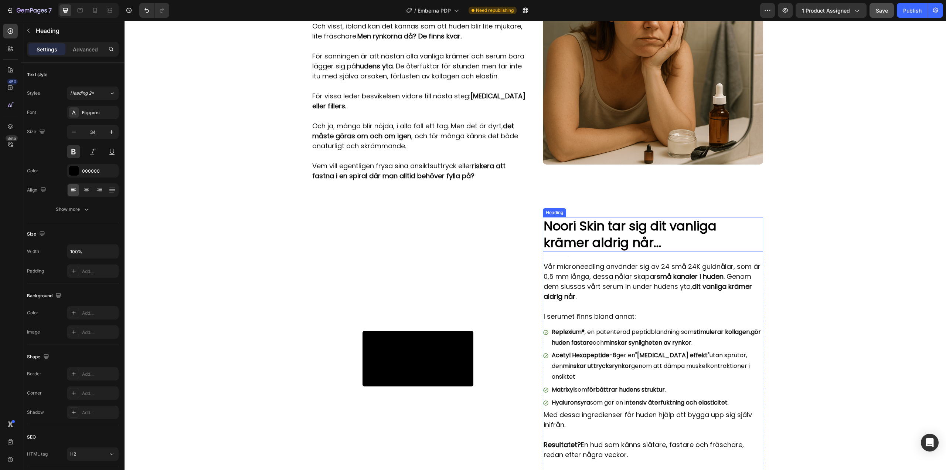
click at [570, 231] on h2 "Noori Skin tar sig dit vanliga krämer aldrig når..." at bounding box center [653, 234] width 220 height 34
click at [609, 218] on p "Noori Skin tar sig dit vanliga krämer aldrig når..." at bounding box center [653, 234] width 219 height 33
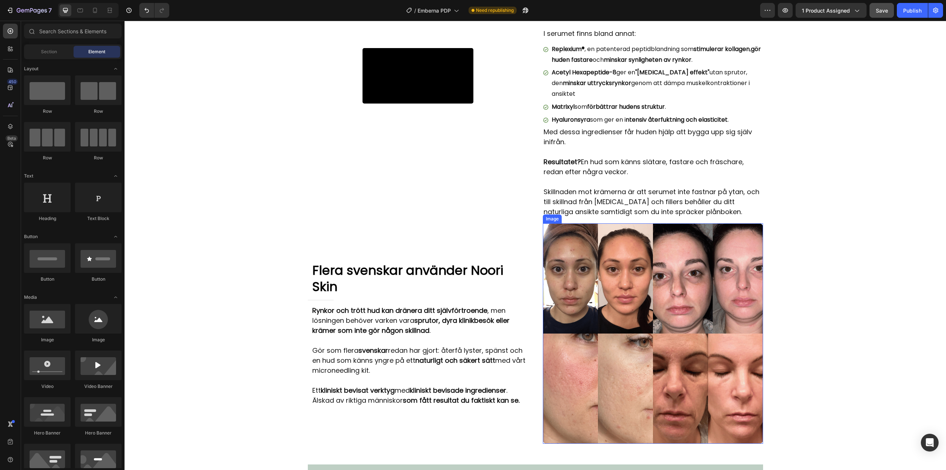
scroll to position [1257, 0]
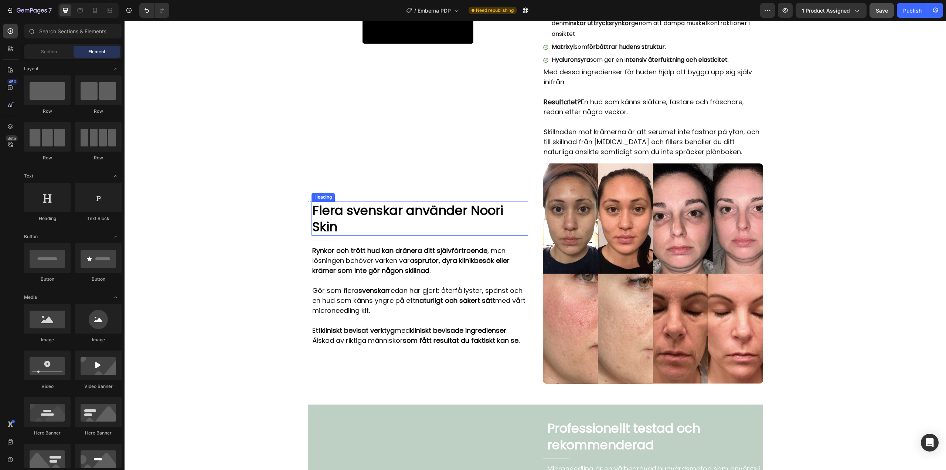
click at [386, 204] on h2 "Flera svenskar använder Noori Skin" at bounding box center [420, 218] width 217 height 34
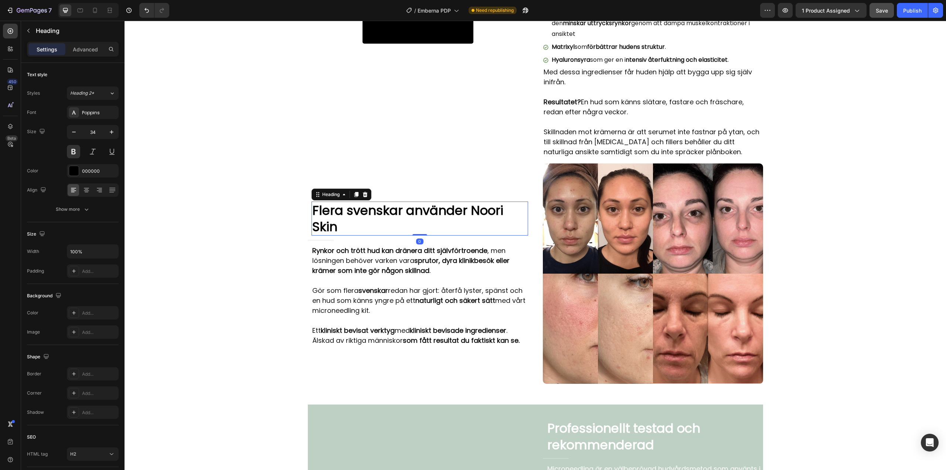
click at [386, 204] on h2 "Flera svenskar använder Noori Skin" at bounding box center [420, 218] width 217 height 34
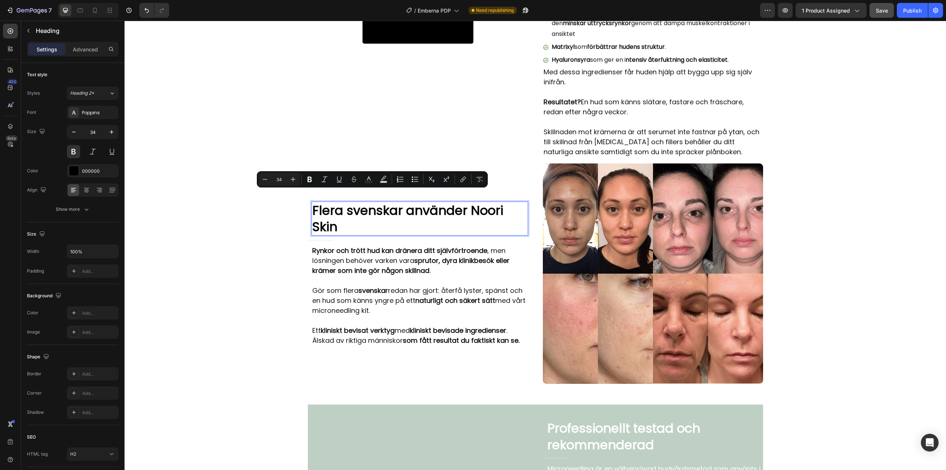
click at [356, 203] on p "Flera svenskar använder Noori Skin" at bounding box center [419, 218] width 215 height 33
click at [347, 202] on p "Flera svenskar använder Noori Skin" at bounding box center [419, 218] width 215 height 33
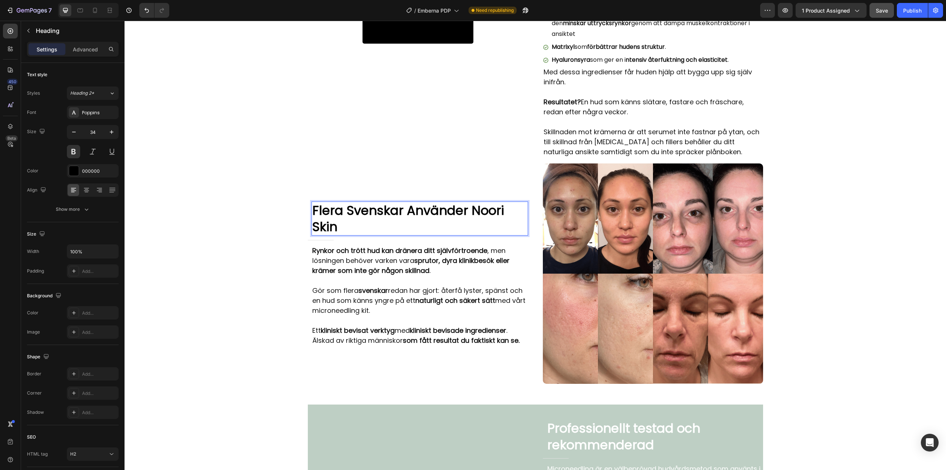
click at [254, 202] on div "Video Row Noori Skin Tar Sig Dit Vanliga Krämer Aldrig Når... Heading Title Lin…" at bounding box center [536, 380] width 822 height 3202
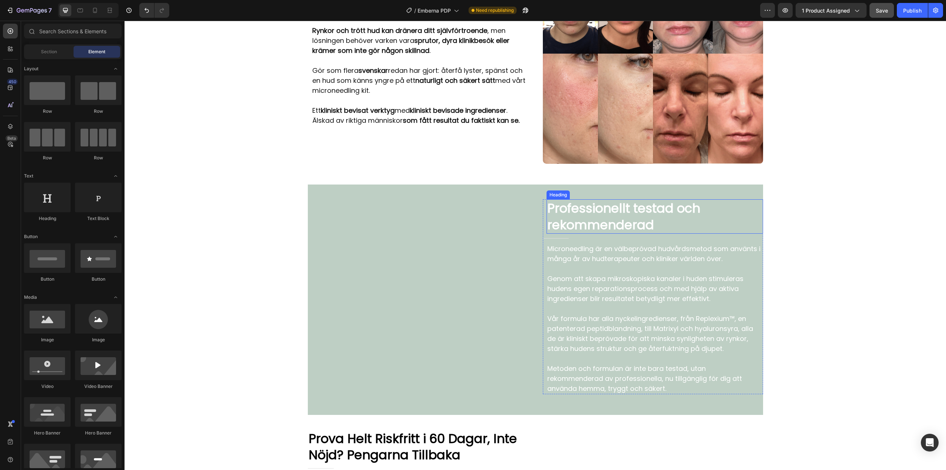
scroll to position [1478, 0]
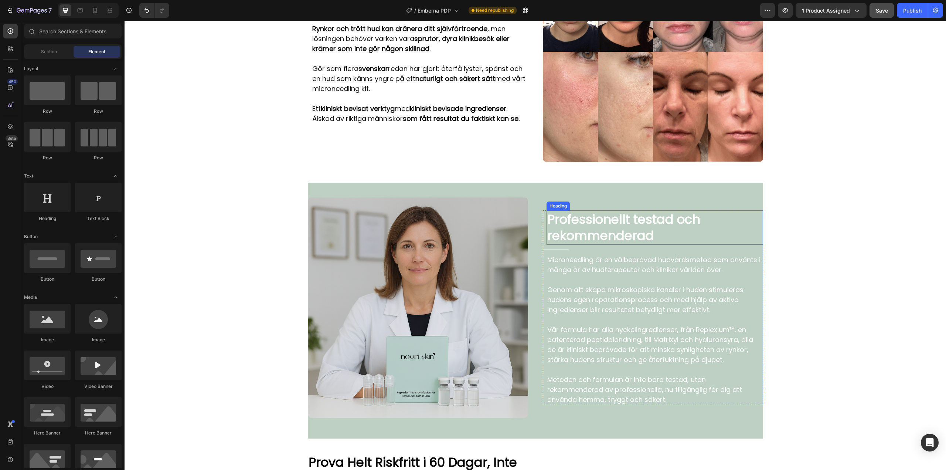
click at [587, 217] on h2 "Professionellt testad och rekommenderad" at bounding box center [655, 227] width 217 height 34
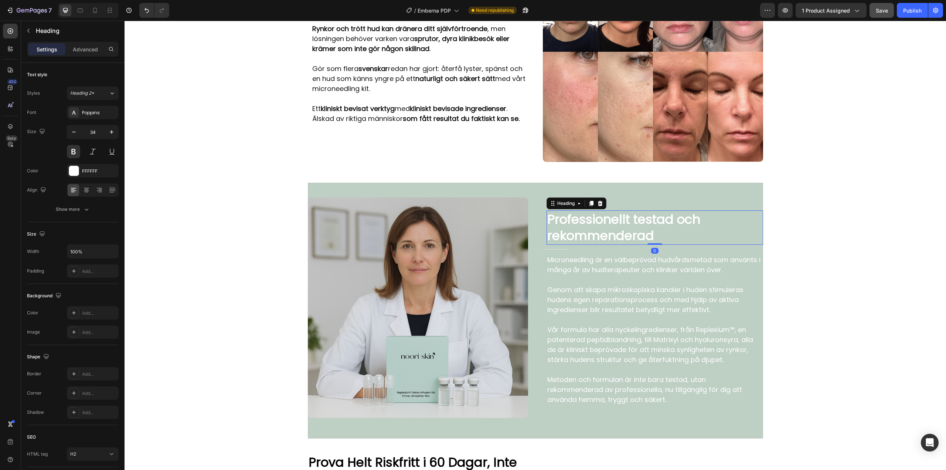
click at [624, 214] on h2 "Professionellt testad och rekommenderad" at bounding box center [655, 227] width 217 height 34
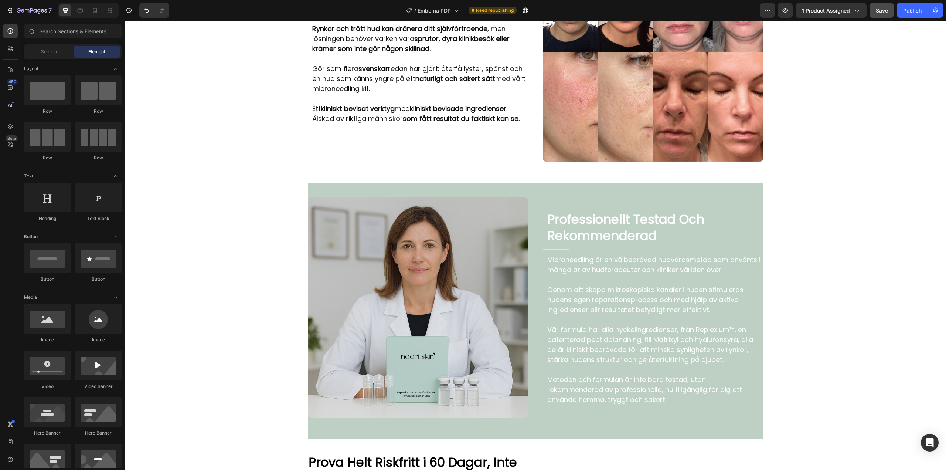
click at [832, 200] on div "Video Row Noori Skin Tar Sig Dit Vanliga Krämer Aldrig Når... Heading Title Lin…" at bounding box center [536, 144] width 822 height 3173
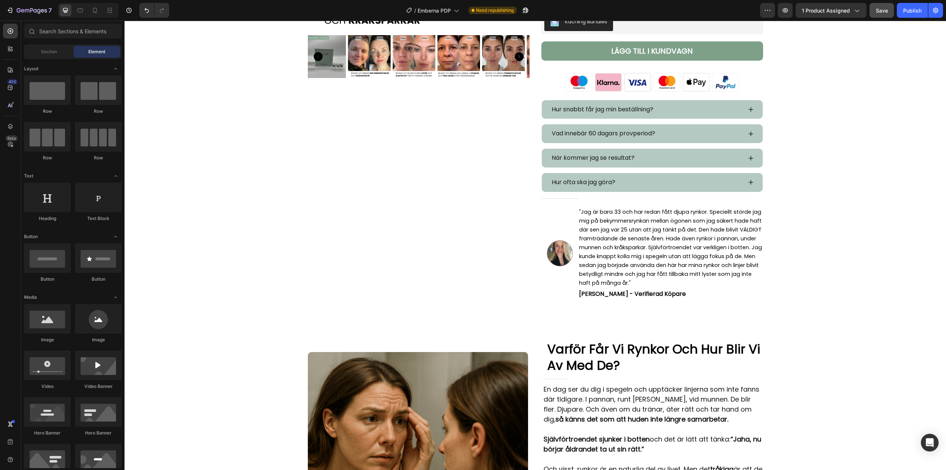
scroll to position [217, 0]
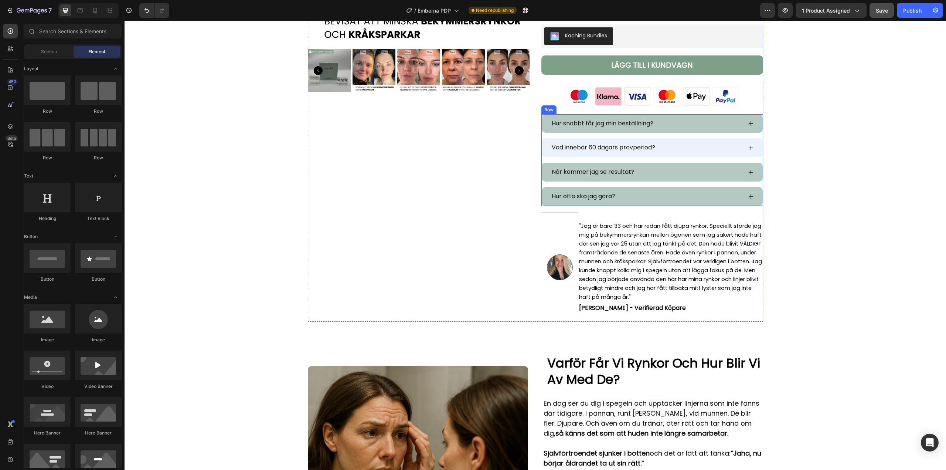
click at [623, 146] on span "Vad innebär 60 dagars provperiod?" at bounding box center [604, 147] width 104 height 9
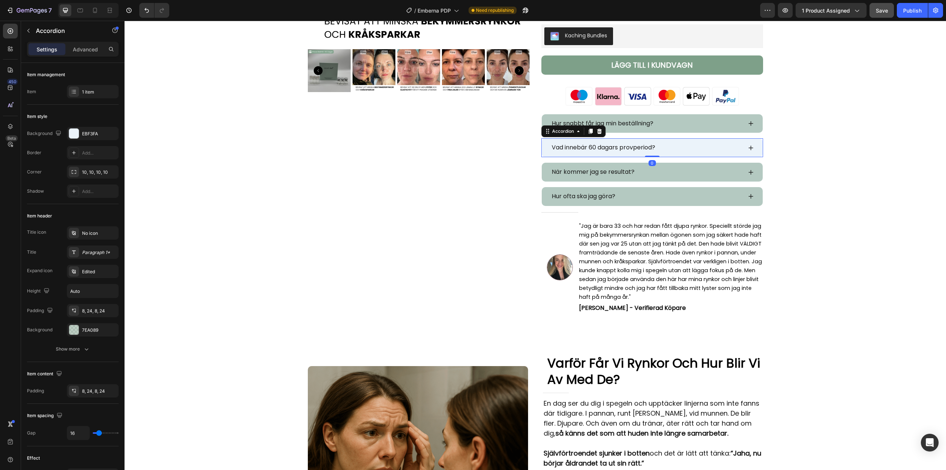
click at [696, 147] on div "Vad innebär 60 dagars provperiod?" at bounding box center [646, 147] width 191 height 13
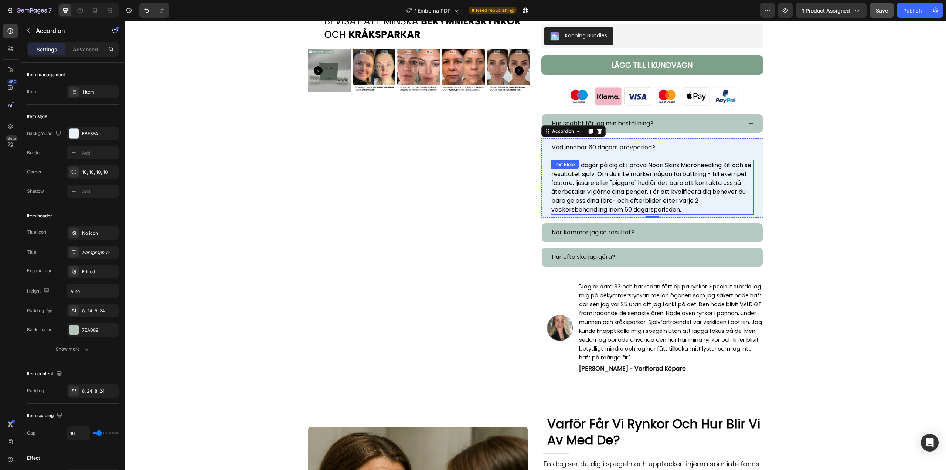
click at [628, 189] on p "Du har 60 dagar på dig att prova Noori Skins Microneedling Kit och se resultate…" at bounding box center [653, 187] width 202 height 53
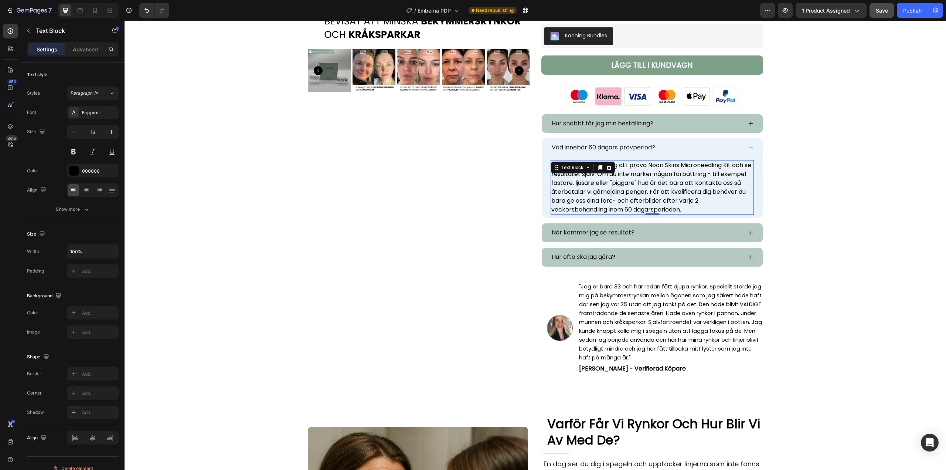
click at [628, 189] on p "Du har 60 dagar på dig att prova Noori Skins Microneedling Kit och se resultate…" at bounding box center [653, 187] width 202 height 53
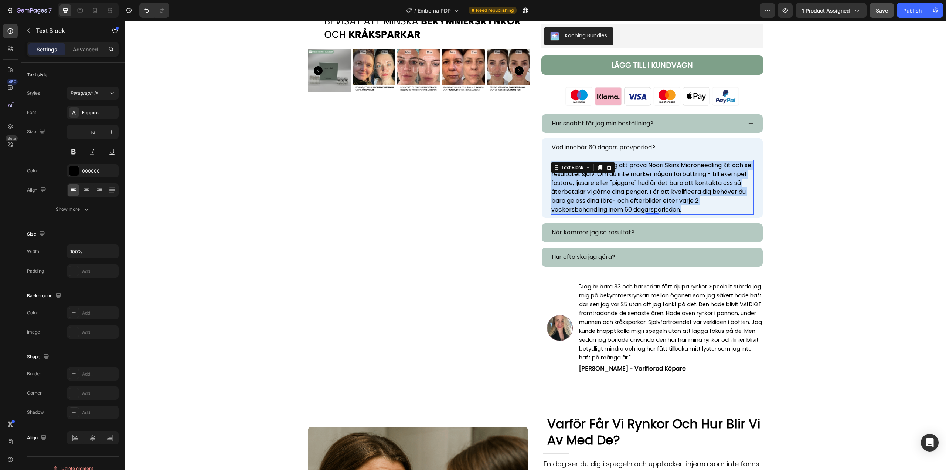
click at [628, 189] on p "Du har 60 dagar på dig att prova Noori Skins Microneedling Kit och se resultate…" at bounding box center [653, 187] width 202 height 53
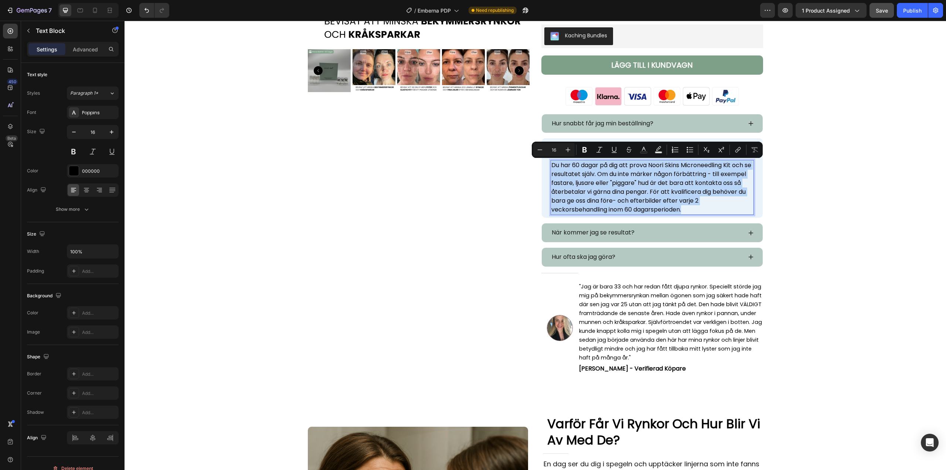
copy p "Du har 60 dagar på dig att prova Noori Skins Microneedling Kit och se resultate…"
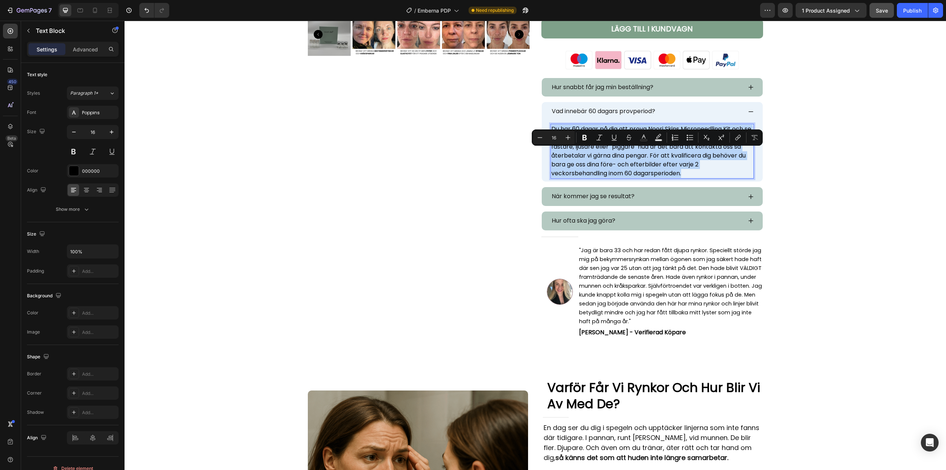
scroll to position [254, 0]
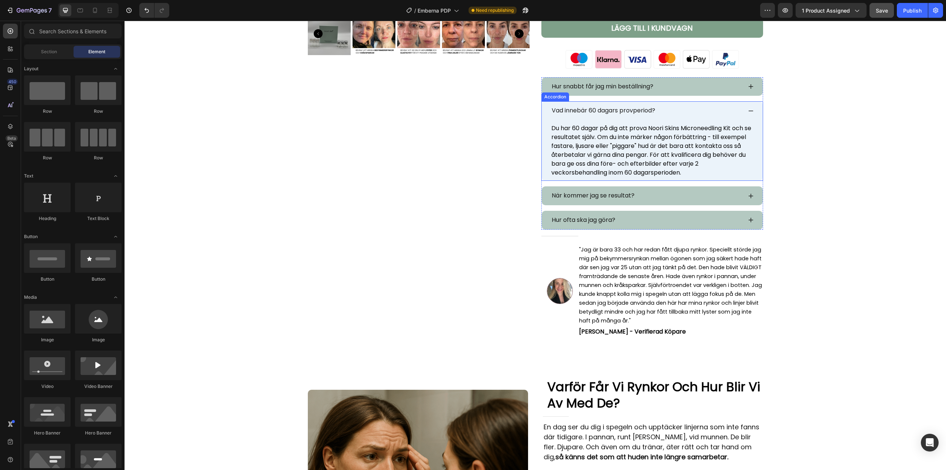
click at [749, 110] on icon at bounding box center [751, 111] width 6 height 6
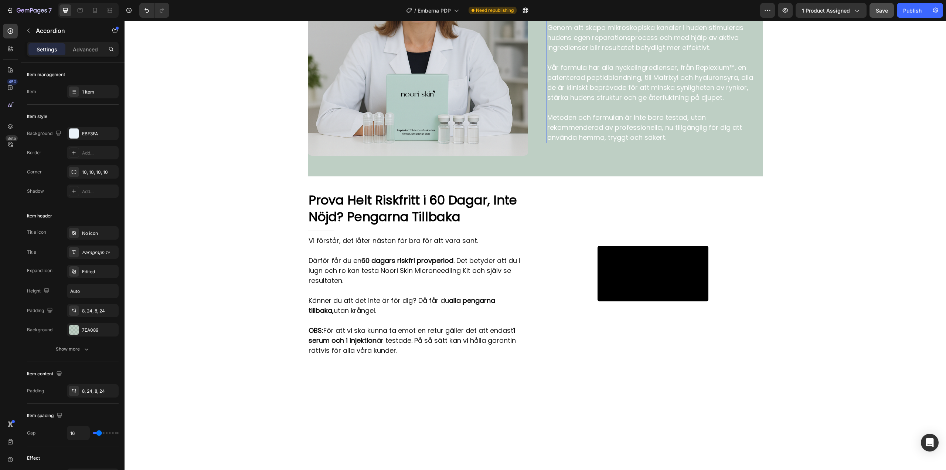
scroll to position [1770, 0]
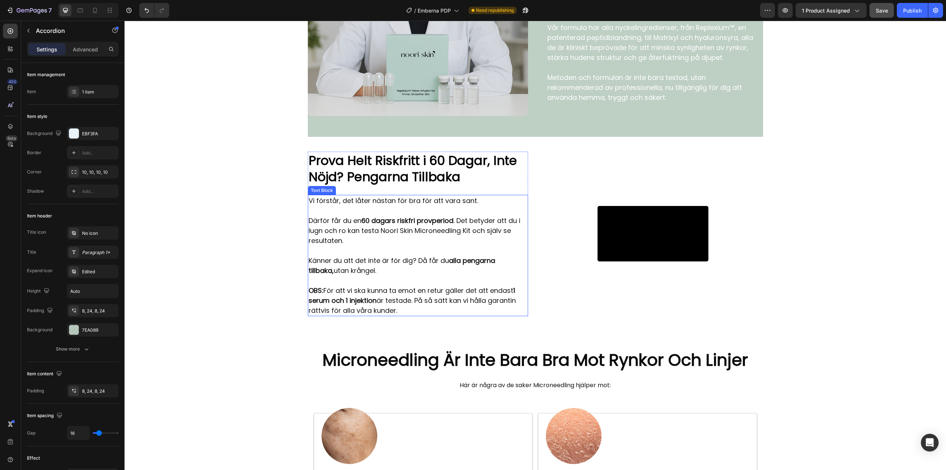
click at [350, 245] on p "Därför får du en 60 dagars riskfri provperiod . Det betyder att du i lugn och r…" at bounding box center [418, 231] width 219 height 30
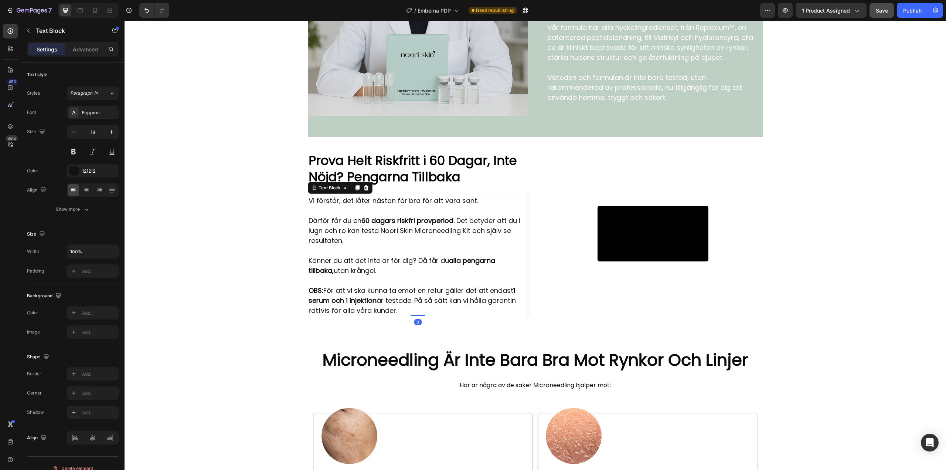
click at [350, 245] on p "Därför får du en 60 dagars riskfri provperiod . Det betyder att du i lugn och r…" at bounding box center [418, 231] width 219 height 30
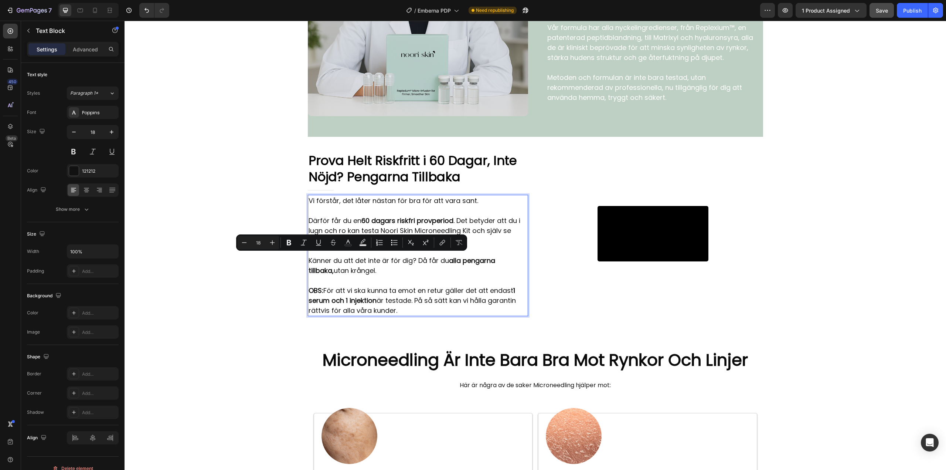
click at [311, 245] on p "Därför får du en 60 dagars riskfri provperiod . Det betyder att du i lugn och r…" at bounding box center [418, 231] width 219 height 30
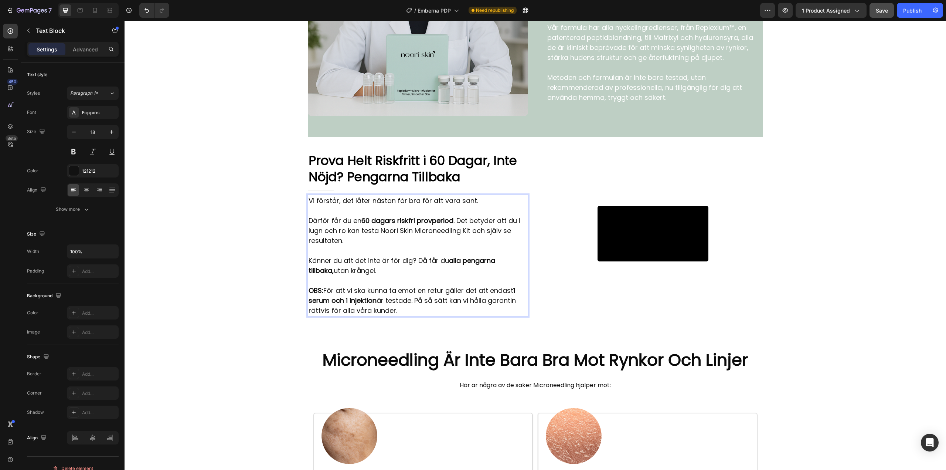
drag, startPoint x: 456, startPoint y: 248, endPoint x: 485, endPoint y: 335, distance: 91.6
click at [485, 316] on div "Vi förstår, det låter nästan för bra för att vara sant. Därför får du en 60 dag…" at bounding box center [418, 255] width 220 height 121
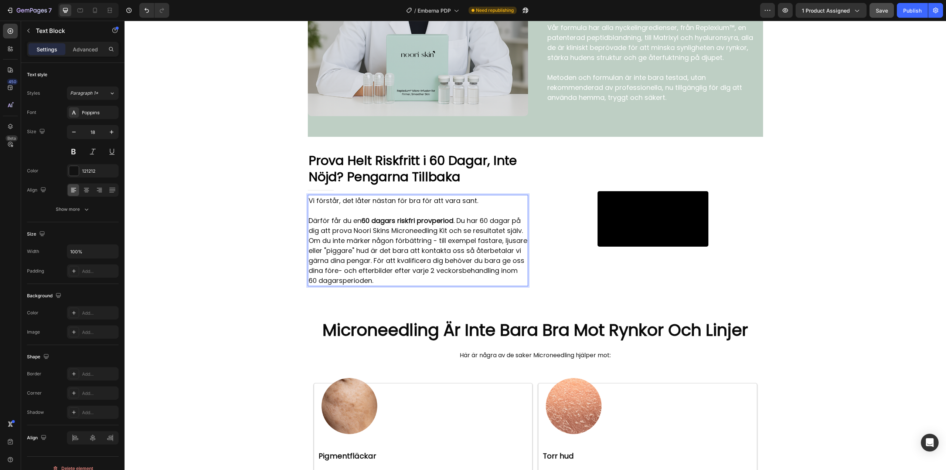
scroll to position [1785, 0]
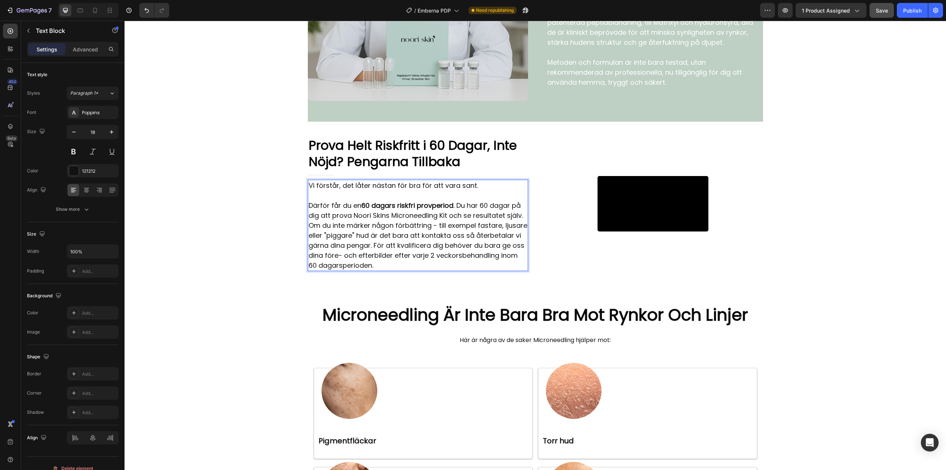
click at [455, 248] on p "Därför får du en 60 dagars riskfri provperiod . Du har 60 dagar på dig att prov…" at bounding box center [418, 235] width 219 height 70
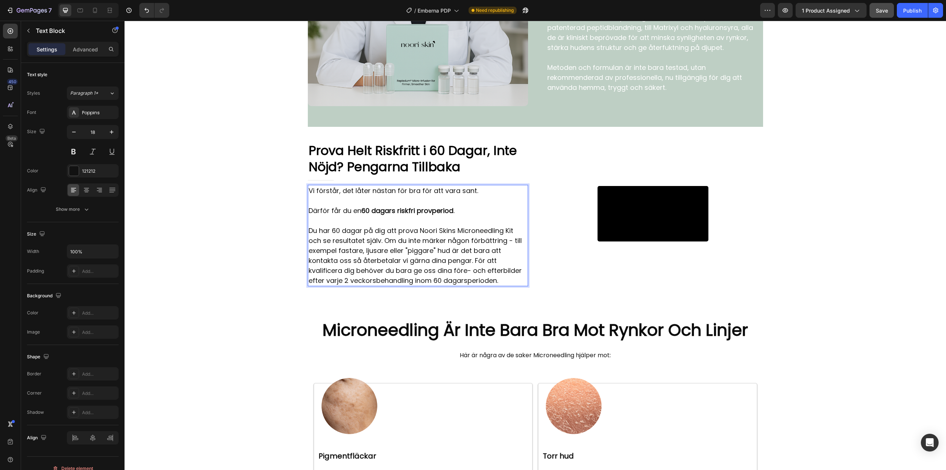
click at [474, 285] on p "Du har 60 dagar på dig att prova Noori Skins Microneedling Kit och se resultate…" at bounding box center [418, 255] width 219 height 60
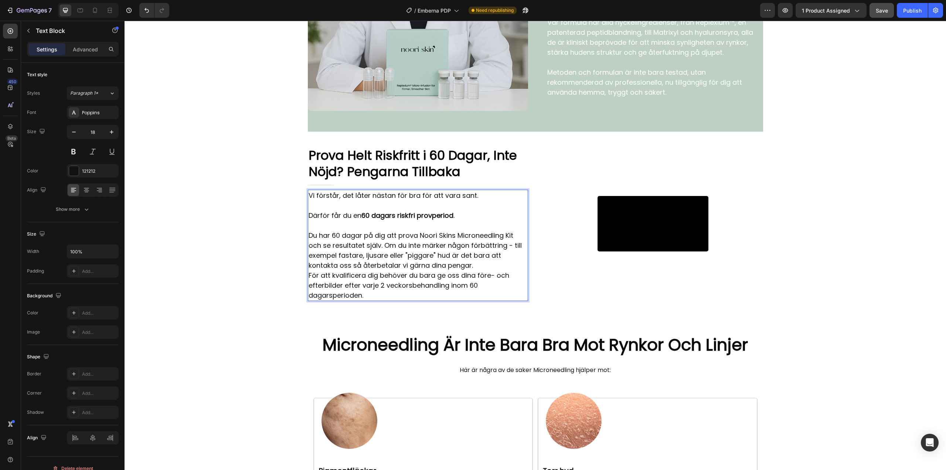
scroll to position [1770, 0]
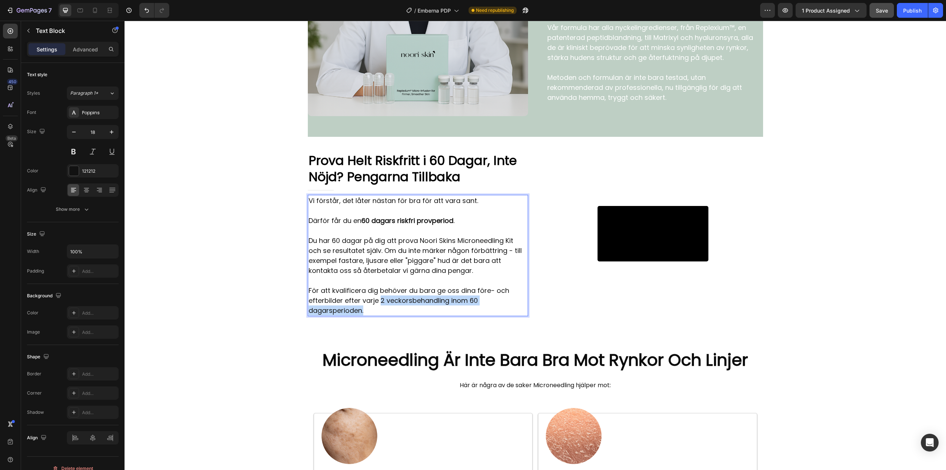
drag, startPoint x: 378, startPoint y: 328, endPoint x: 404, endPoint y: 333, distance: 26.5
click at [404, 315] on p "För att kvalificera dig behöver du bara ge oss dina före- och efterbilder efter…" at bounding box center [418, 300] width 219 height 30
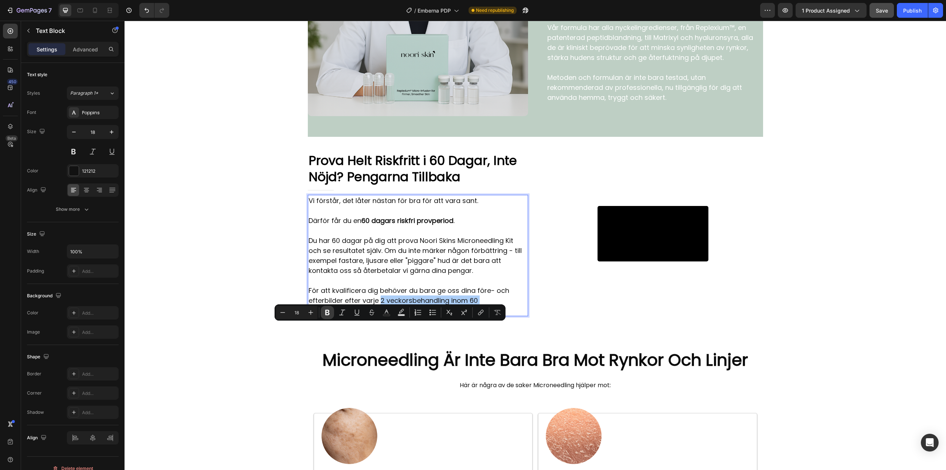
click at [331, 312] on button "Bold" at bounding box center [327, 312] width 13 height 13
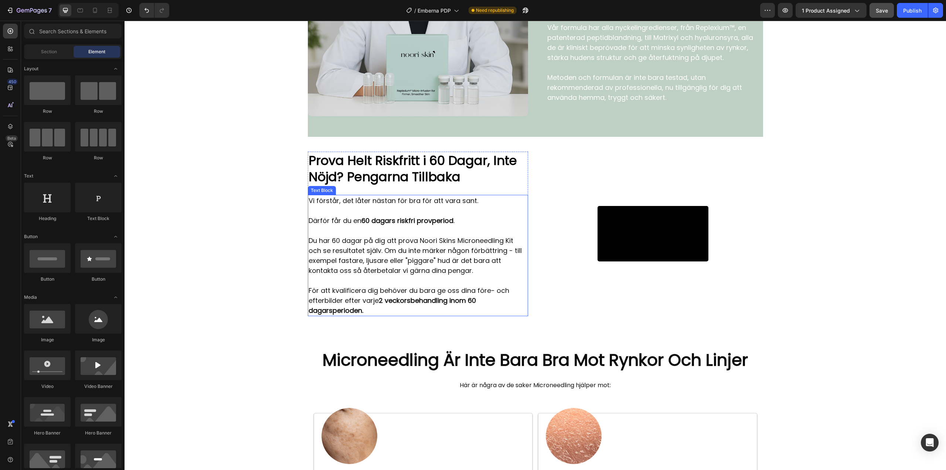
click at [464, 315] on p "För att kvalificera dig behöver du bara ge oss dina före- och efterbilder efter…" at bounding box center [418, 300] width 219 height 30
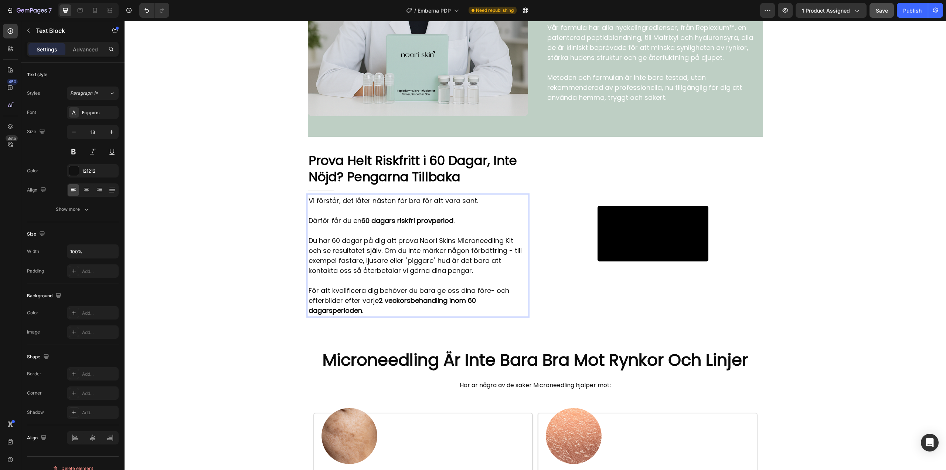
click at [476, 315] on p "För att kvalificera dig behöver du bara ge oss dina före- och efterbilder efter…" at bounding box center [418, 300] width 219 height 30
drag, startPoint x: 475, startPoint y: 318, endPoint x: 375, endPoint y: 330, distance: 100.6
click at [375, 315] on p "För att kvalificera dig behöver du bara ge oss dina före- och efterbilder efter…" at bounding box center [418, 300] width 219 height 30
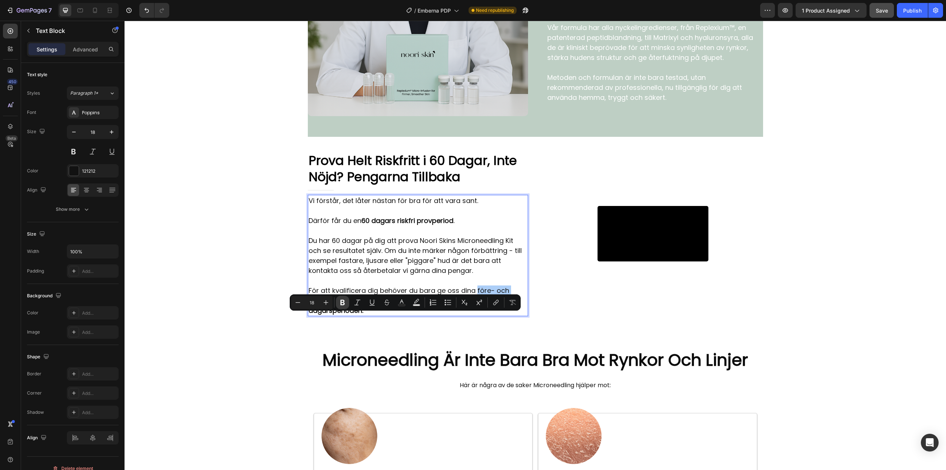
click at [346, 303] on icon "Editor contextual toolbar" at bounding box center [342, 302] width 7 height 7
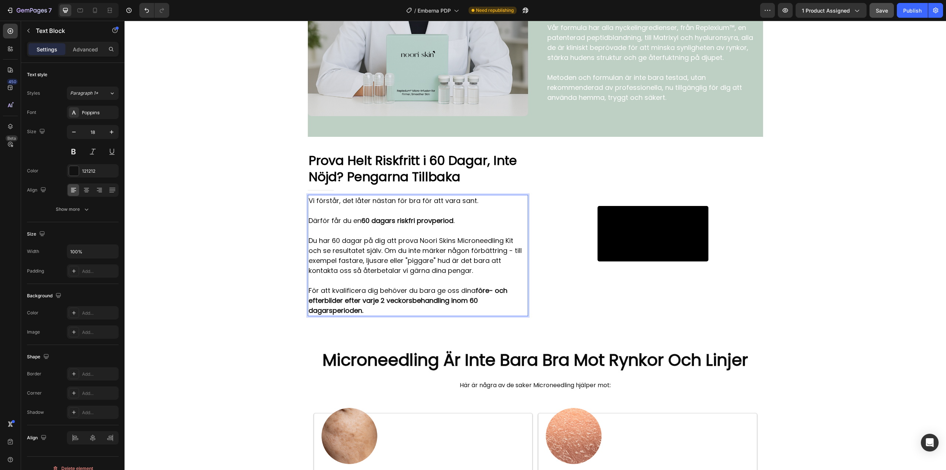
click at [379, 315] on p "För att kvalificera dig behöver du bara ge oss dina före- och efterbilder efter…" at bounding box center [418, 300] width 219 height 30
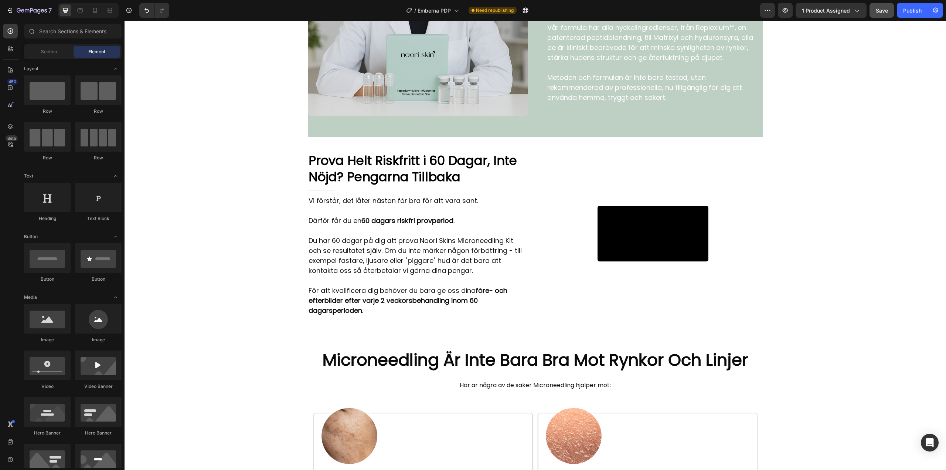
click at [387, 275] on p "Du har 60 dagar på dig att prova Noori Skins Microneedling Kit och se resultate…" at bounding box center [418, 255] width 219 height 40
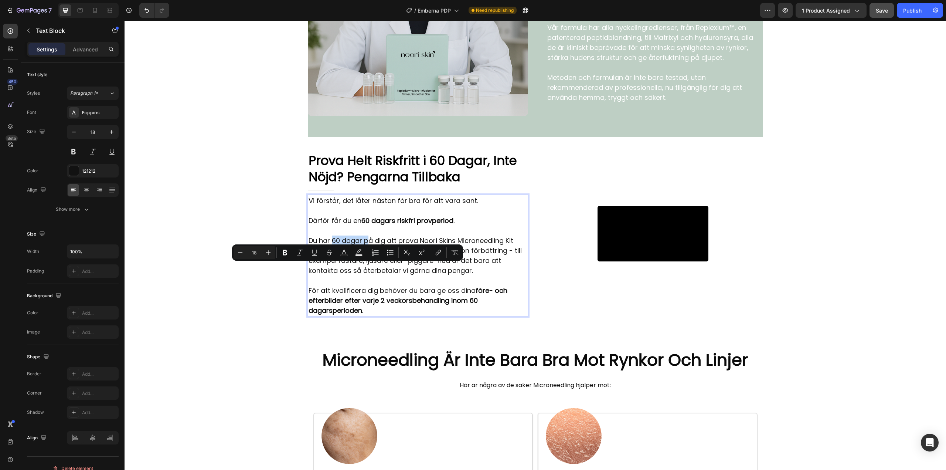
drag, startPoint x: 331, startPoint y: 267, endPoint x: 365, endPoint y: 270, distance: 34.1
click at [365, 270] on p "Du har 60 dagar på dig att prova Noori Skins Microneedling Kit och se resultate…" at bounding box center [418, 255] width 219 height 40
click at [391, 275] on p "Du har 60 dagar på dig att prova Noori Skins Microneedling Kit och se resultate…" at bounding box center [418, 255] width 219 height 40
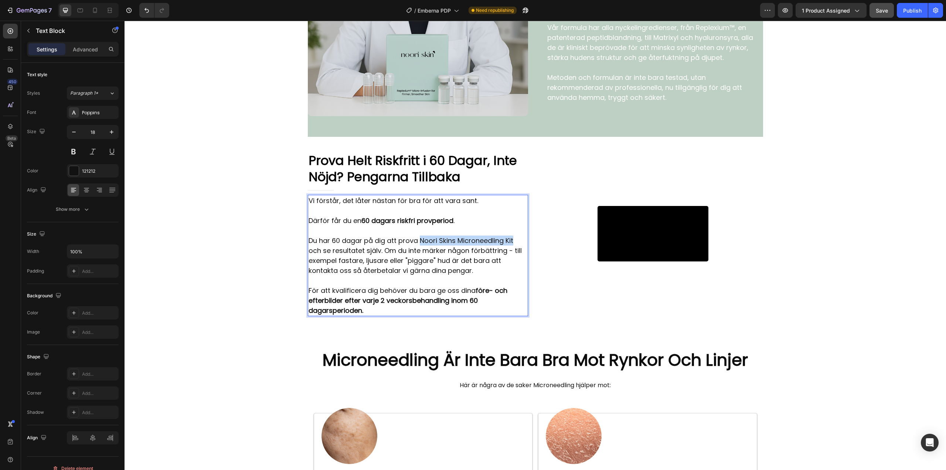
drag, startPoint x: 418, startPoint y: 268, endPoint x: 511, endPoint y: 268, distance: 93.2
click at [511, 268] on p "Du har 60 dagar på dig att prova Noori Skins Microneedling Kit och se resultate…" at bounding box center [418, 255] width 219 height 40
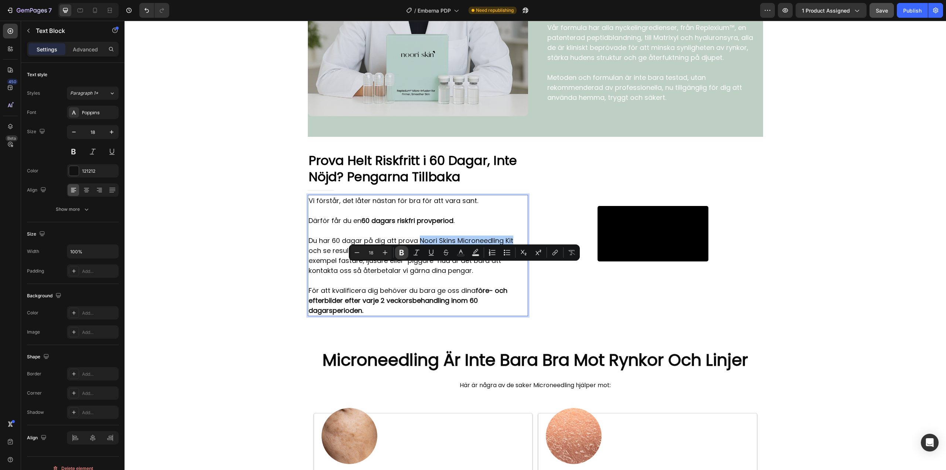
click at [404, 256] on button "Bold" at bounding box center [401, 252] width 13 height 13
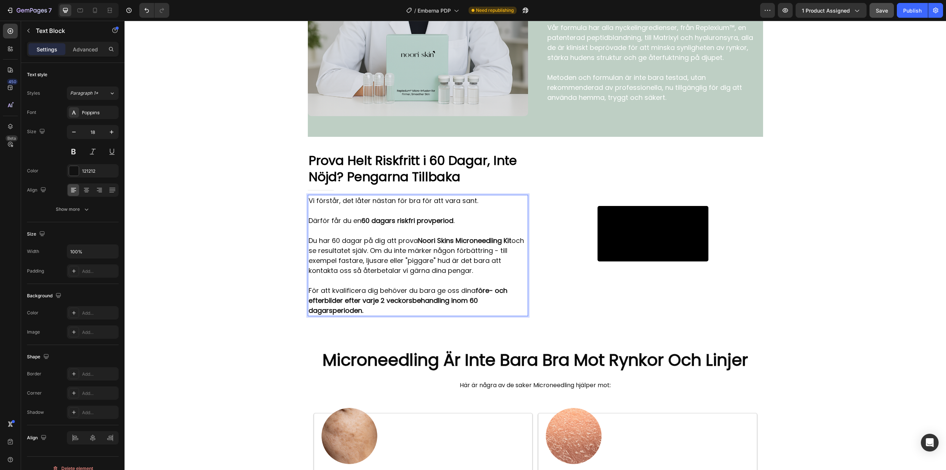
click at [481, 275] on p "Du har 60 dagar på dig att prova Noori Skins Microneedling Kit och se resultate…" at bounding box center [418, 255] width 219 height 40
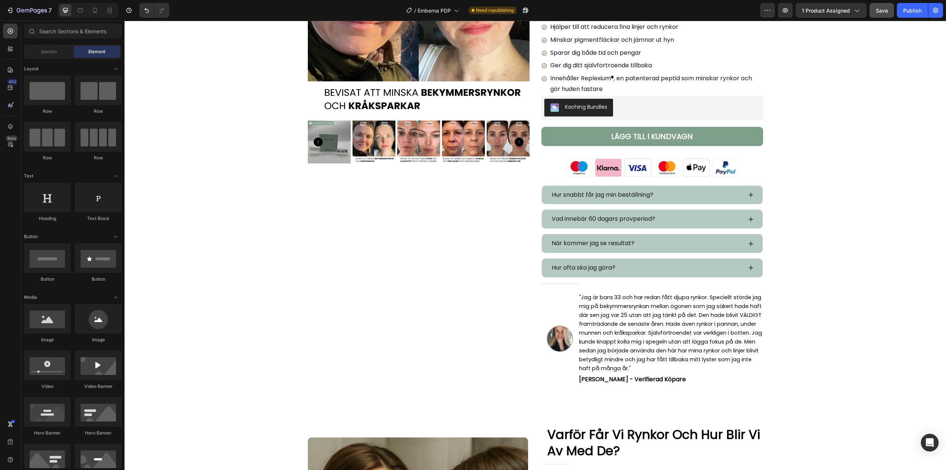
scroll to position [0, 0]
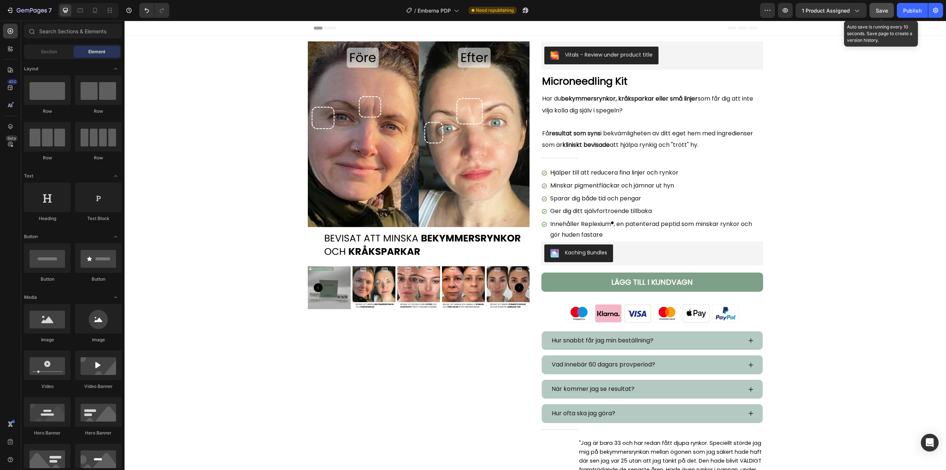
click at [880, 12] on span "Save" at bounding box center [882, 10] width 12 height 6
click at [90, 11] on div at bounding box center [95, 10] width 12 height 12
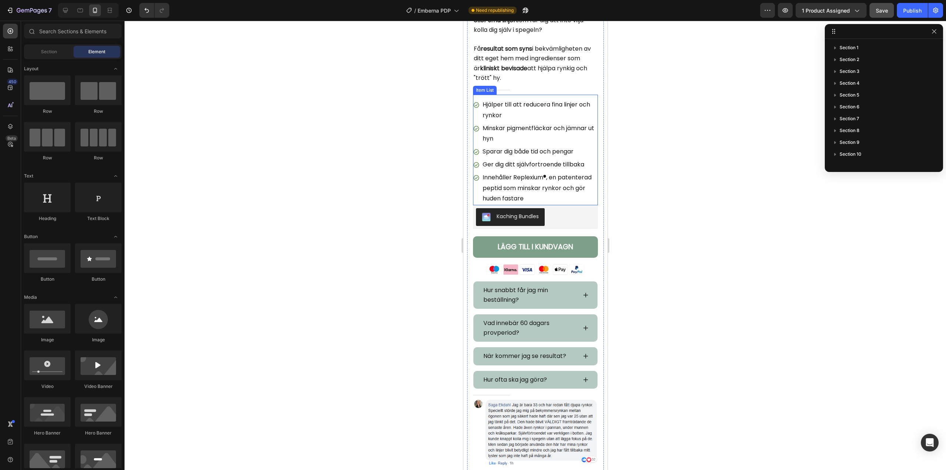
scroll to position [333, 0]
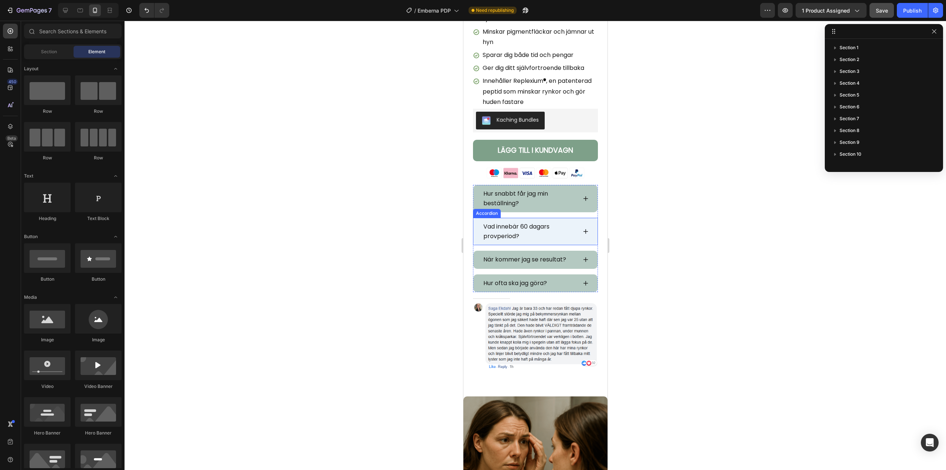
click at [583, 230] on icon at bounding box center [586, 231] width 6 height 6
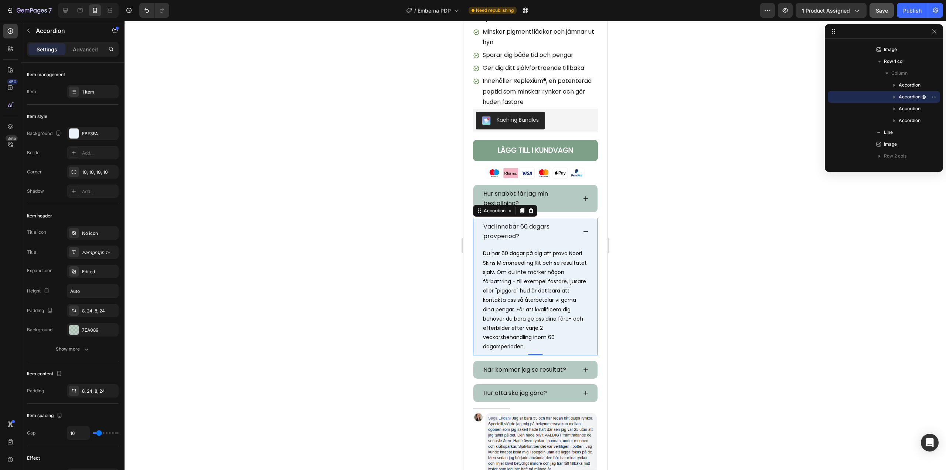
click at [583, 230] on icon at bounding box center [586, 231] width 6 height 6
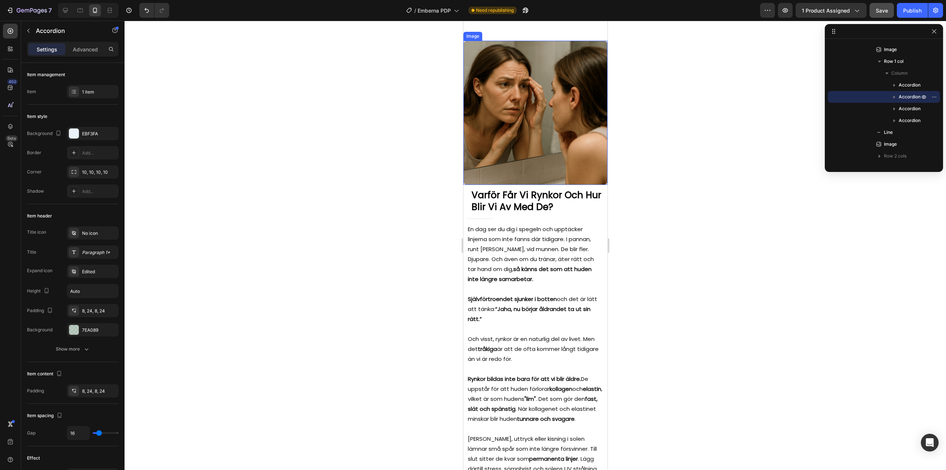
scroll to position [739, 0]
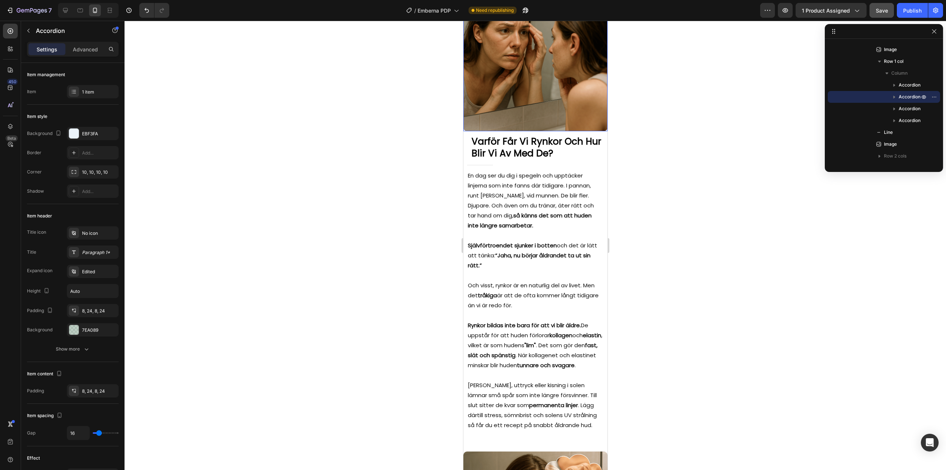
click at [507, 110] on img at bounding box center [535, 59] width 144 height 144
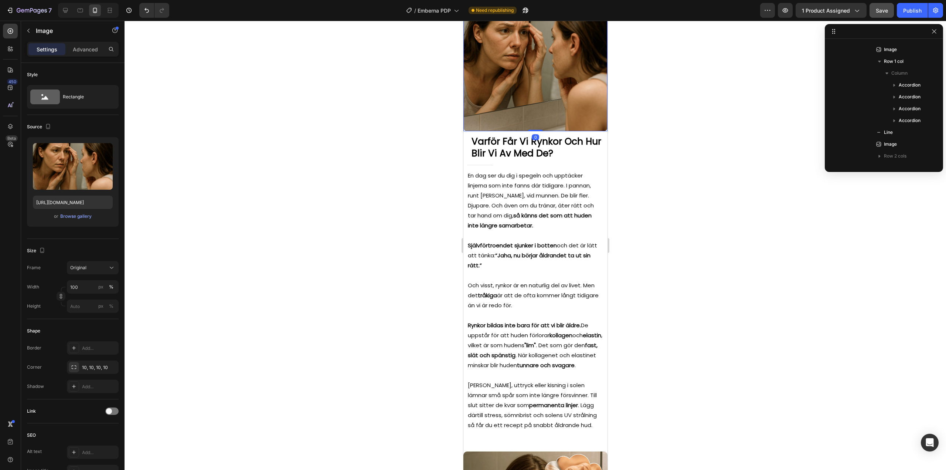
scroll to position [341, 0]
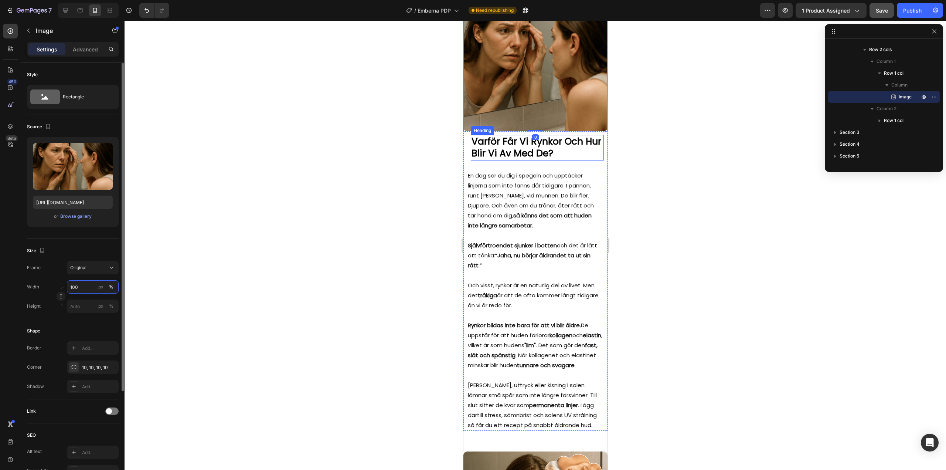
click at [87, 289] on input "100" at bounding box center [93, 286] width 52 height 13
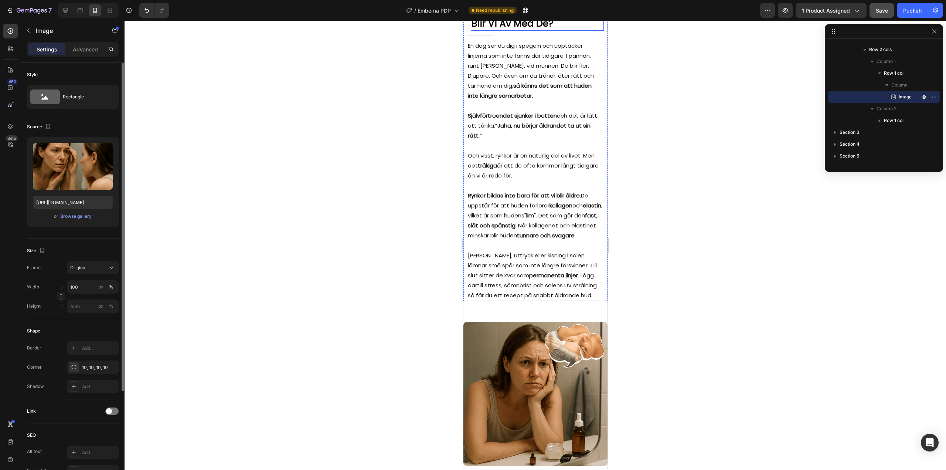
click at [52, 285] on div "Width 100 px %" at bounding box center [73, 286] width 92 height 13
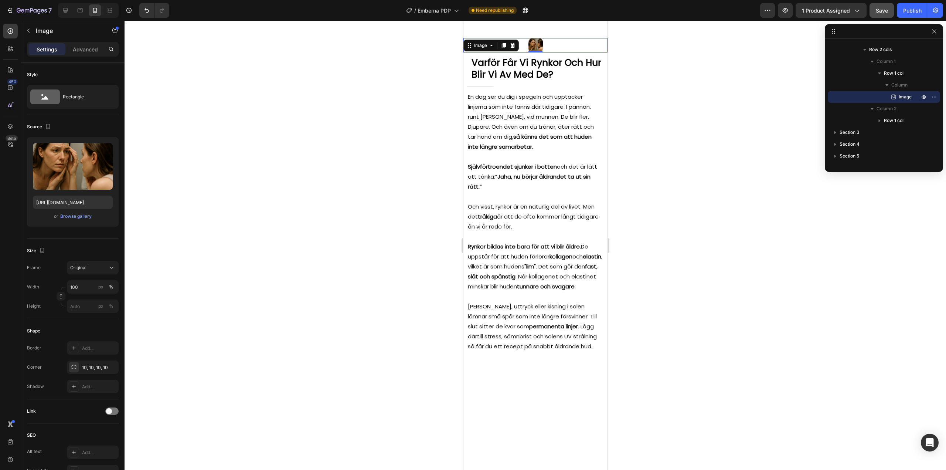
scroll to position [481, 0]
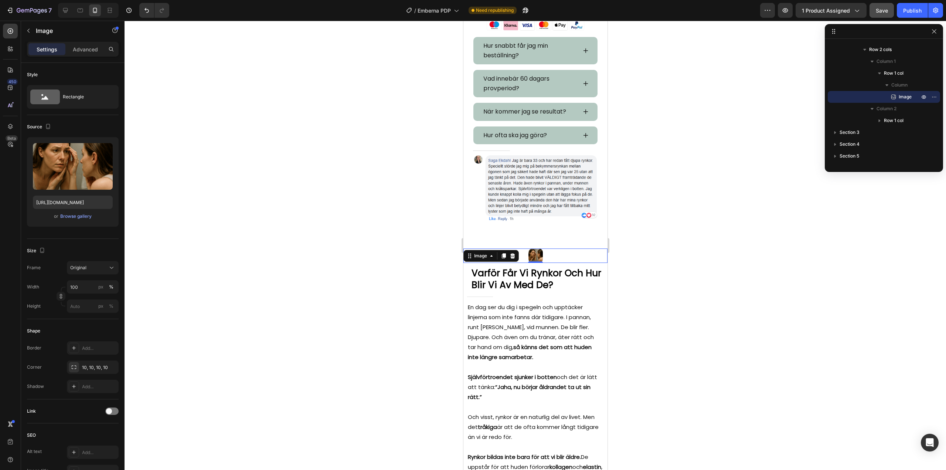
click at [529, 254] on img at bounding box center [535, 255] width 14 height 14
click at [91, 287] on input "100" at bounding box center [93, 286] width 52 height 13
click at [76, 303] on span "Full" at bounding box center [73, 304] width 7 height 7
type input "100"
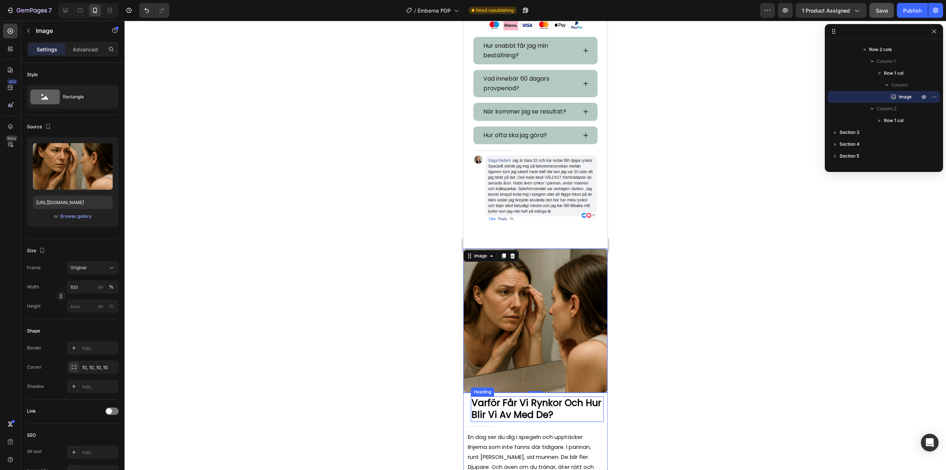
click at [369, 279] on div at bounding box center [536, 245] width 822 height 449
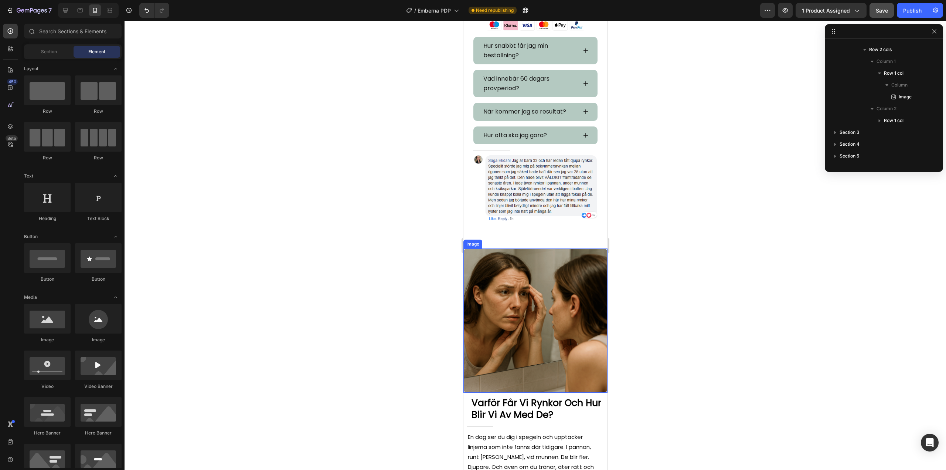
click at [538, 300] on img at bounding box center [535, 320] width 144 height 144
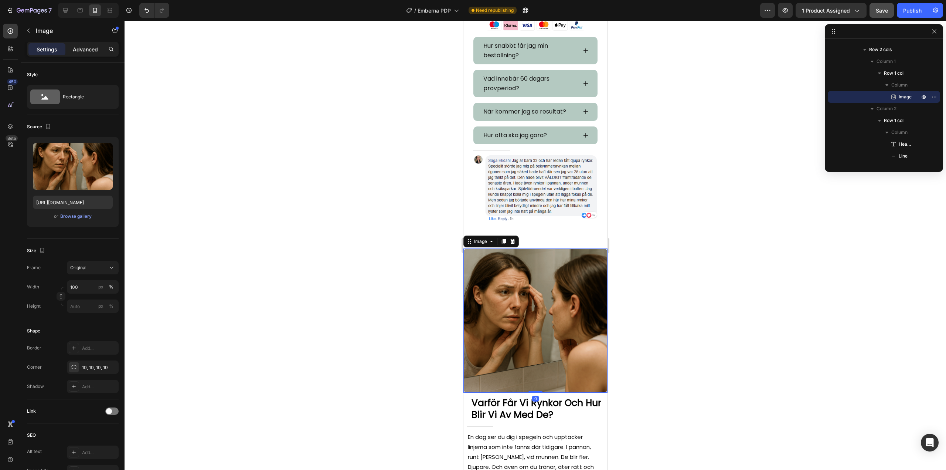
click at [88, 54] on div "Advanced" at bounding box center [85, 49] width 37 height 12
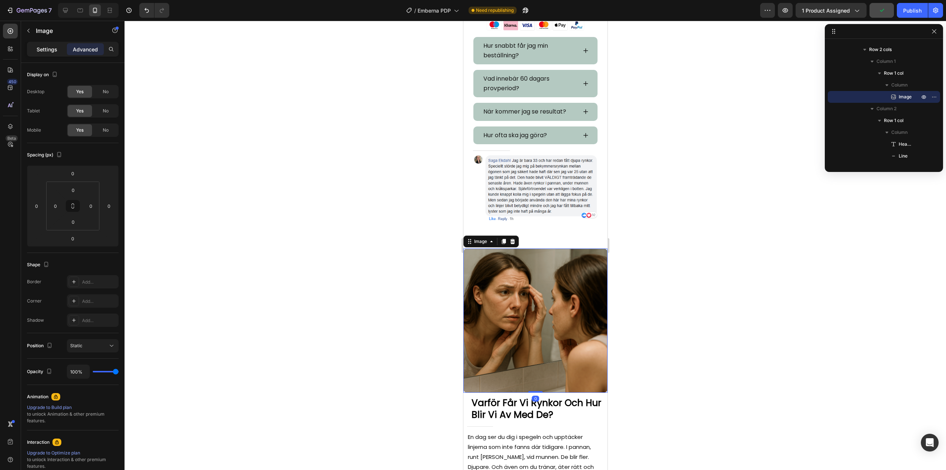
click at [46, 51] on p "Settings" at bounding box center [47, 49] width 21 height 8
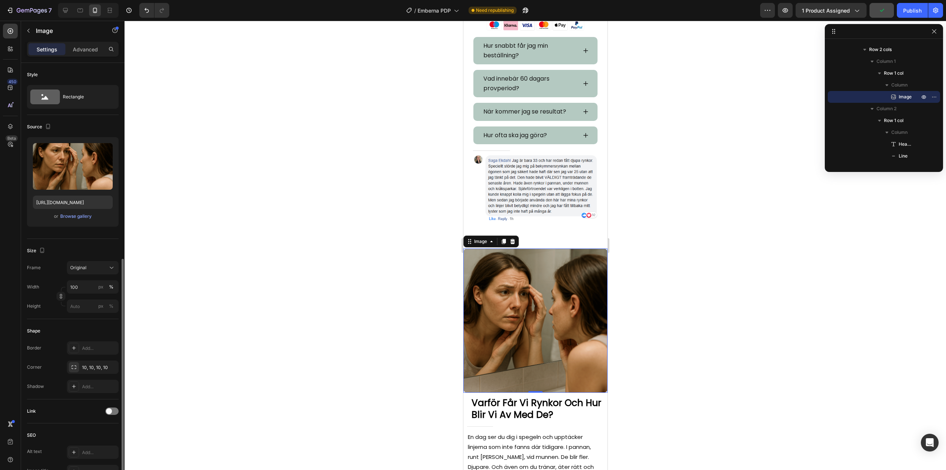
scroll to position [130, 0]
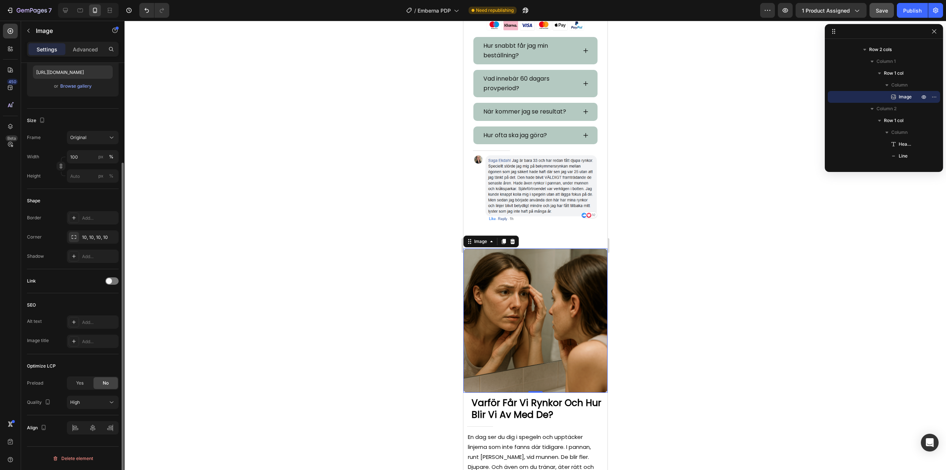
click at [282, 299] on div at bounding box center [536, 245] width 822 height 449
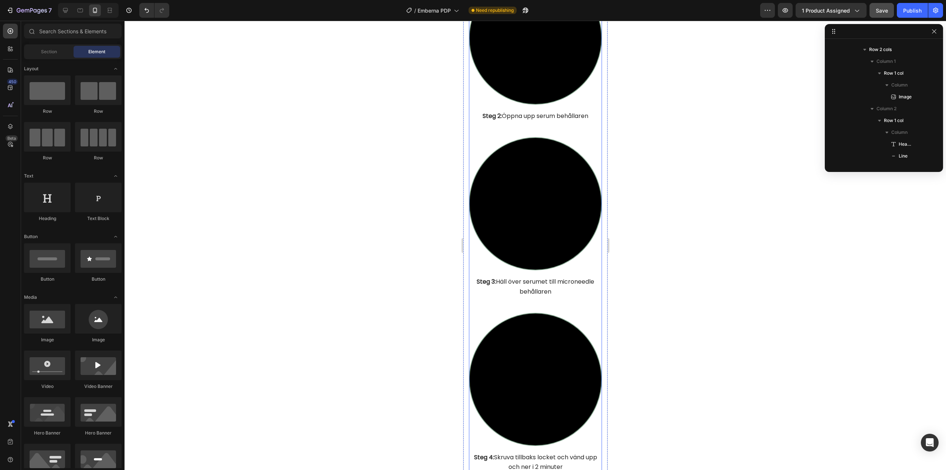
scroll to position [3771, 0]
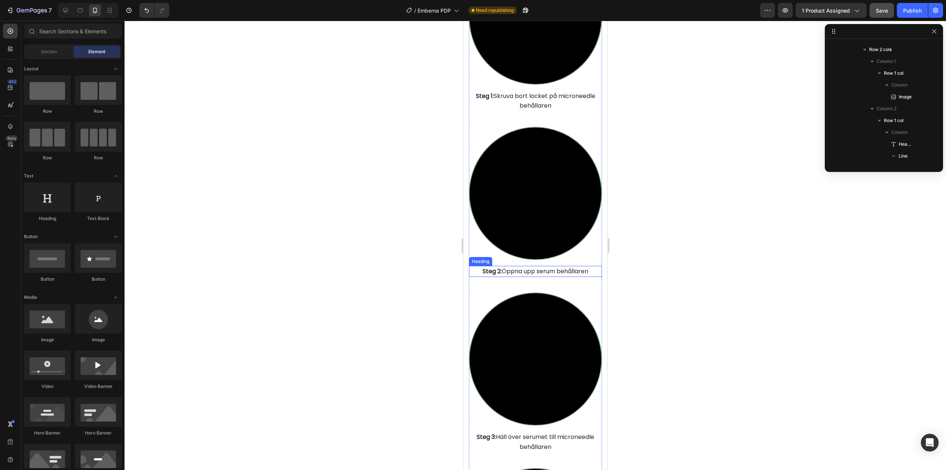
click at [538, 267] on span "Steg 2: Öppna upp serum behållaren" at bounding box center [535, 271] width 106 height 9
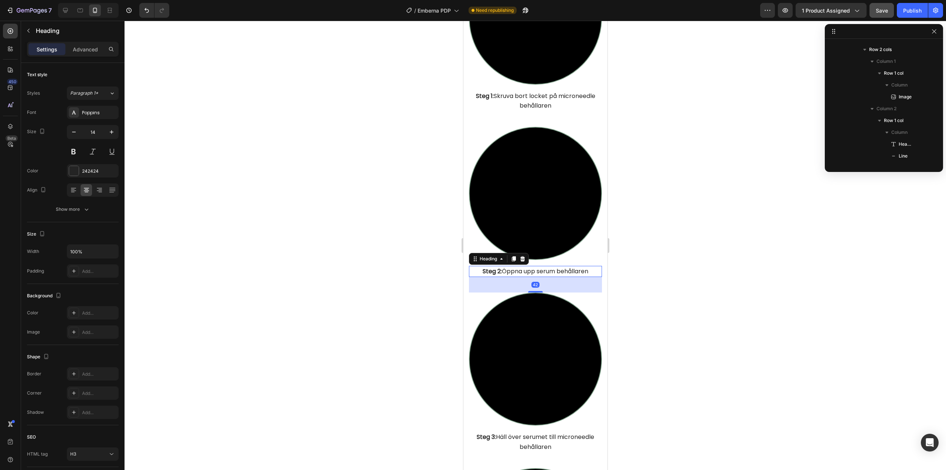
scroll to position [578, 0]
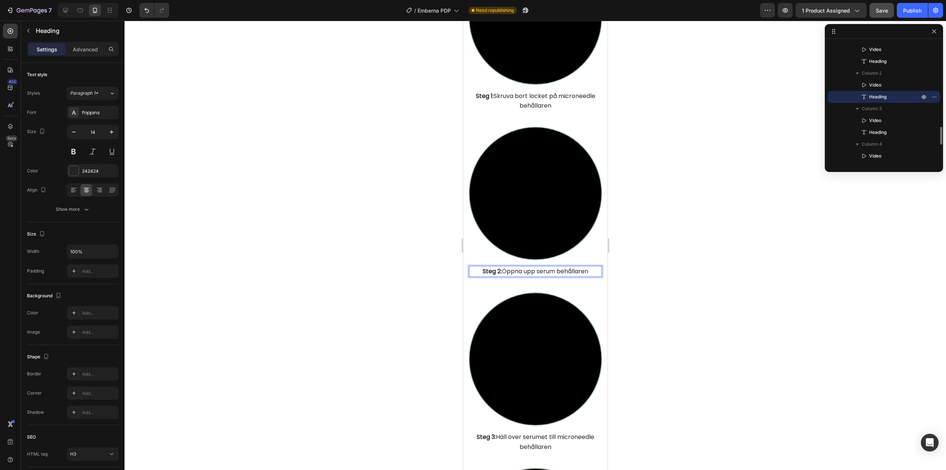
click at [584, 267] on span "Steg 2: Öppna upp serum behållaren" at bounding box center [535, 271] width 106 height 9
drag, startPoint x: 586, startPoint y: 258, endPoint x: 553, endPoint y: 261, distance: 32.7
click at [553, 267] on span "Steg 2: Öppna upp serum behållaren" at bounding box center [535, 271] width 106 height 9
click at [402, 250] on div at bounding box center [536, 245] width 822 height 449
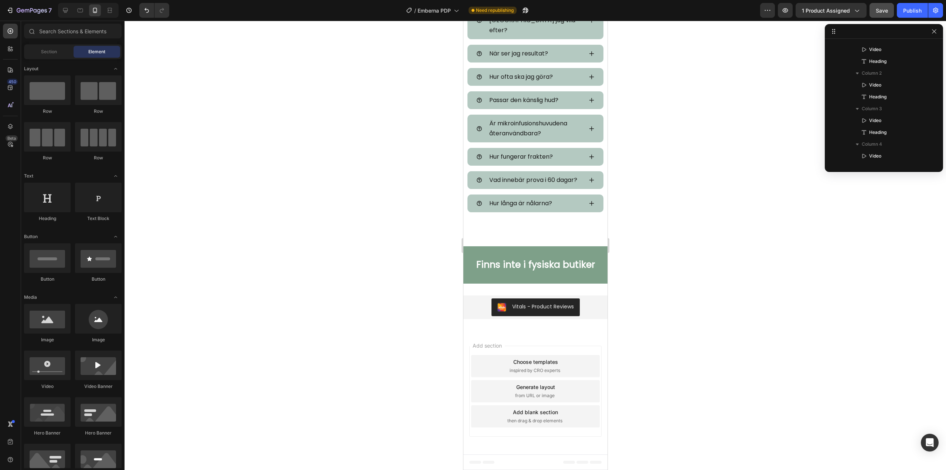
scroll to position [4910, 0]
click at [884, 12] on span "Save" at bounding box center [882, 10] width 12 height 6
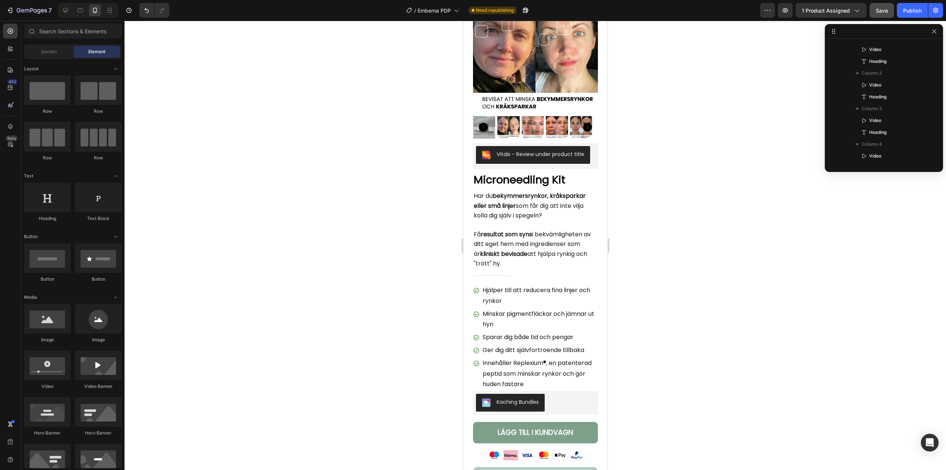
scroll to position [0, 0]
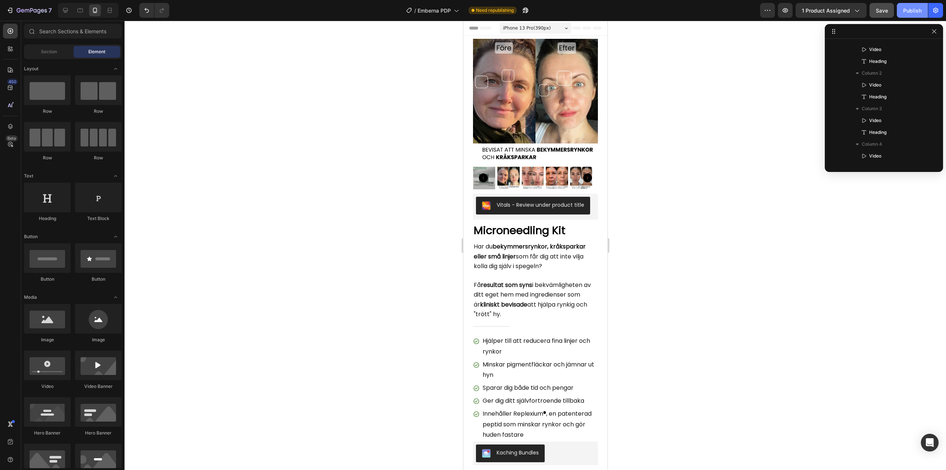
click at [905, 10] on div "Publish" at bounding box center [912, 11] width 18 height 8
click at [490, 453] on div "View live page" at bounding box center [487, 453] width 42 height 10
click at [12, 12] on icon "button" at bounding box center [9, 10] width 7 height 7
